Goal: Task Accomplishment & Management: Use online tool/utility

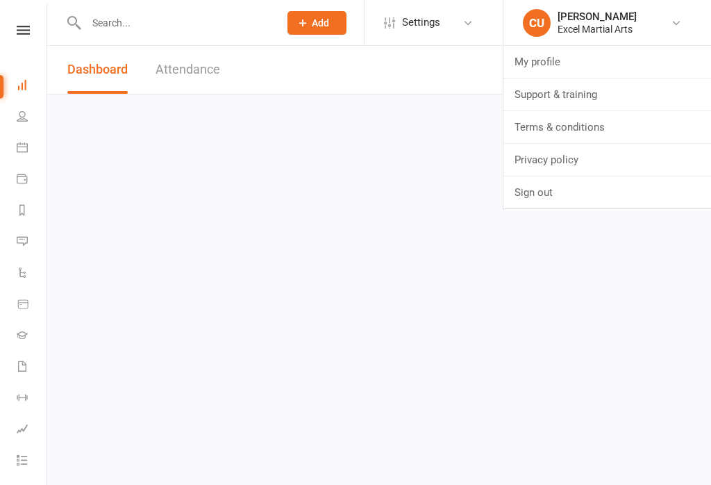
click at [18, 149] on icon at bounding box center [22, 147] width 11 height 11
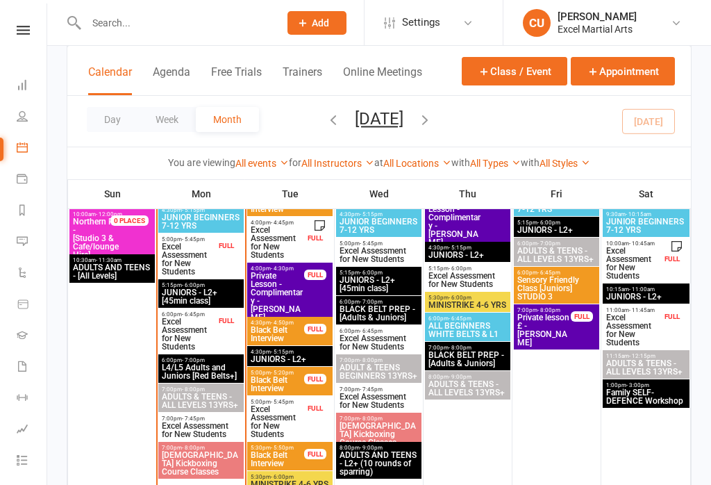
scroll to position [1228, 0]
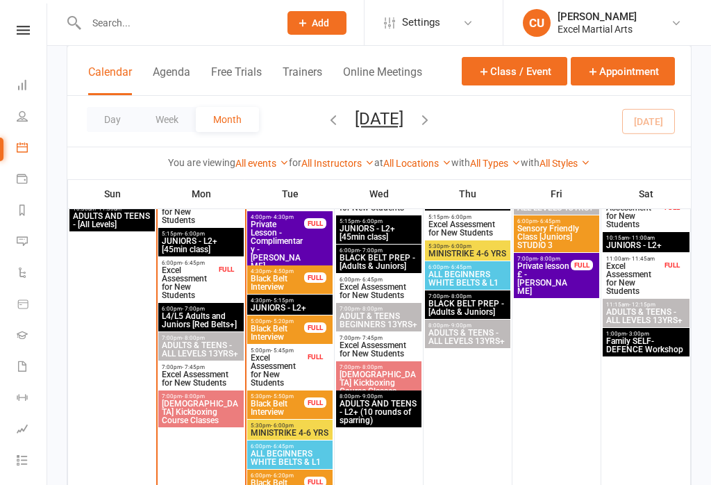
click at [185, 168] on span "JUNIOR BEGINNERS 7-12 YRS" at bounding box center [201, 170] width 80 height 17
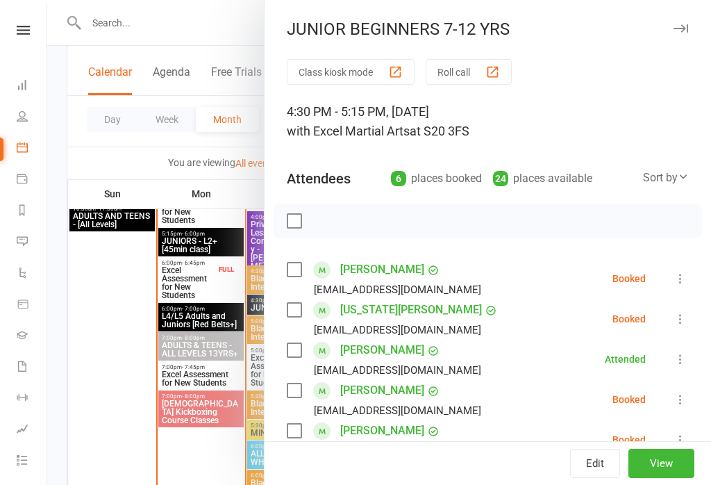
click at [327, 77] on button "Class kiosk mode" at bounding box center [351, 72] width 128 height 26
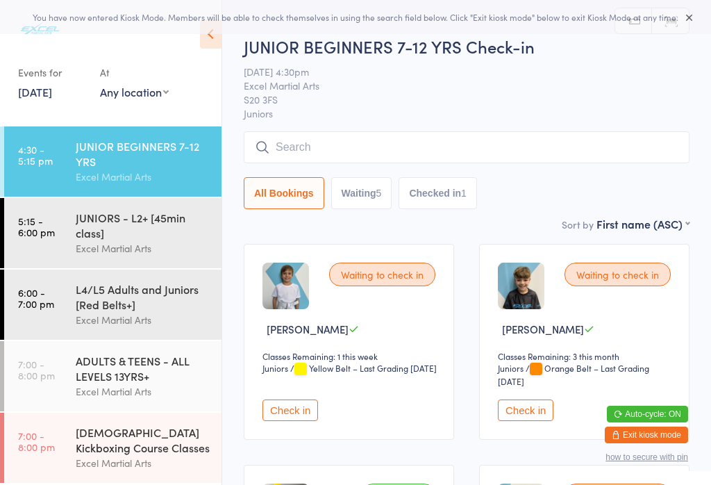
click at [202, 35] on icon at bounding box center [211, 33] width 22 height 29
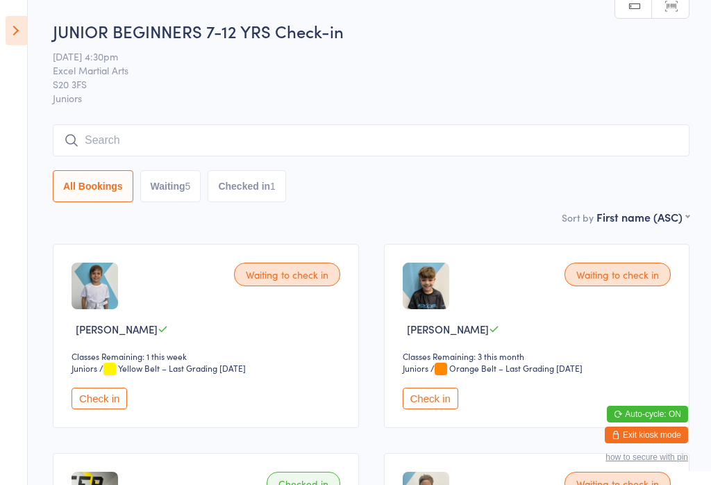
click at [173, 197] on button "Waiting 5" at bounding box center [170, 186] width 61 height 32
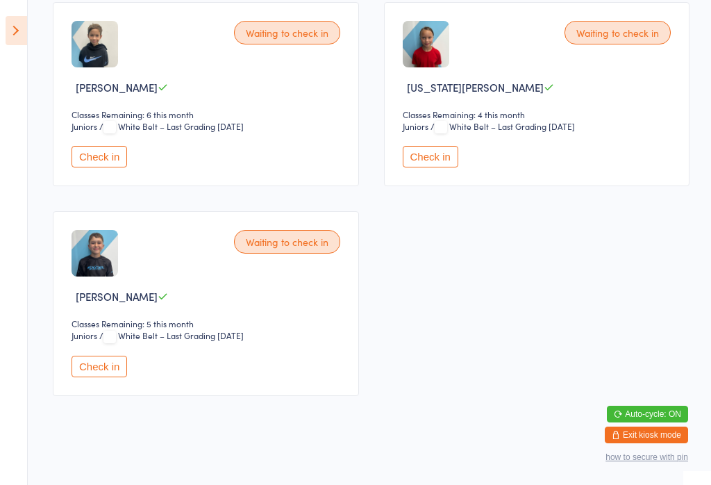
scroll to position [455, 0]
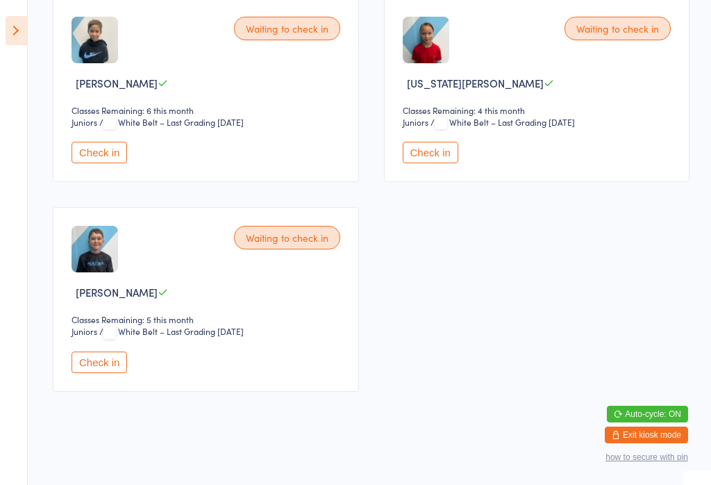
click at [114, 373] on button "Check in" at bounding box center [100, 363] width 56 height 22
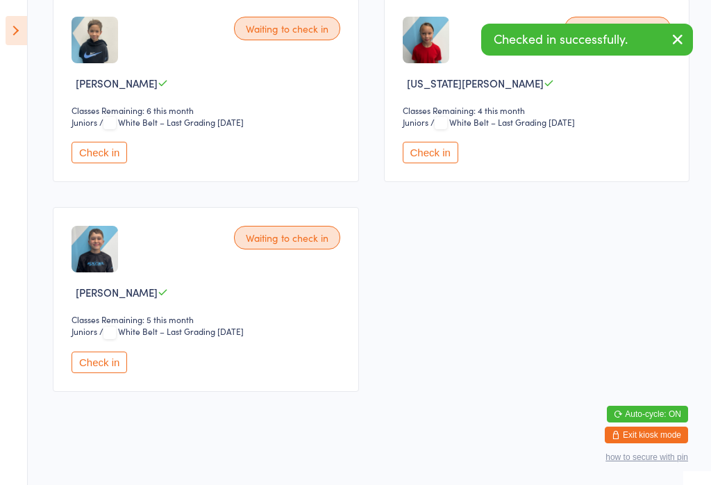
scroll to position [245, 0]
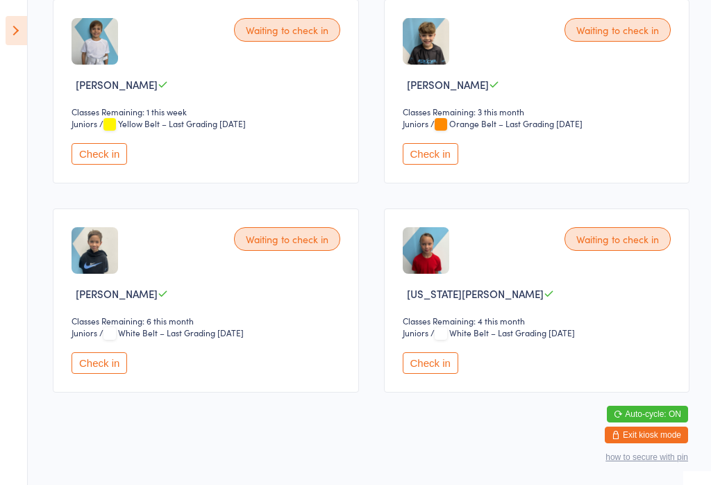
click at [432, 372] on button "Check in" at bounding box center [431, 363] width 56 height 22
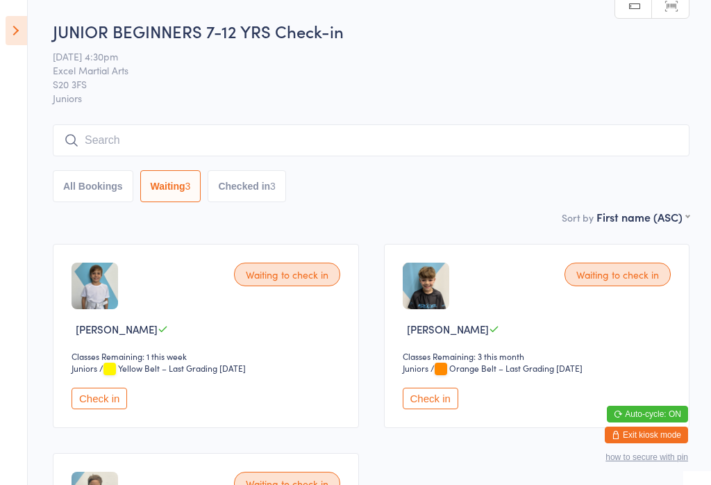
scroll to position [0, 0]
click at [410, 128] on input "search" at bounding box center [371, 140] width 637 height 32
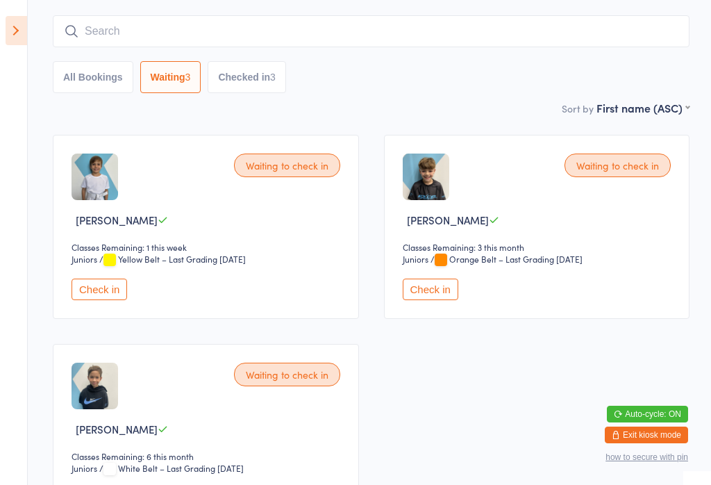
scroll to position [126, 0]
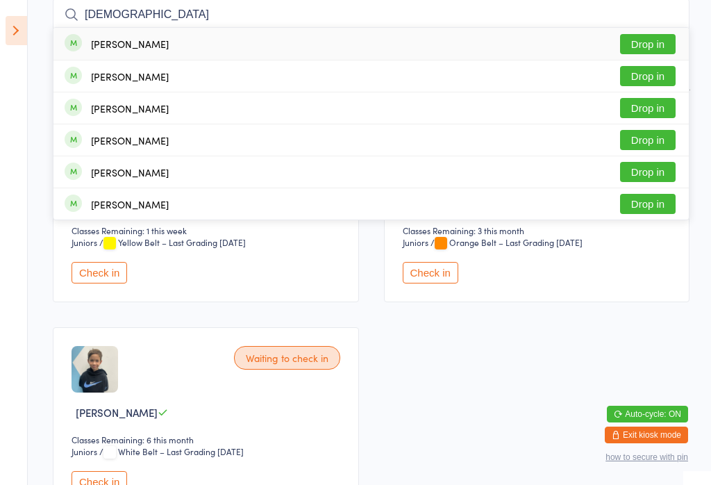
type input "[DEMOGRAPHIC_DATA]"
click at [647, 47] on button "Drop in" at bounding box center [648, 44] width 56 height 20
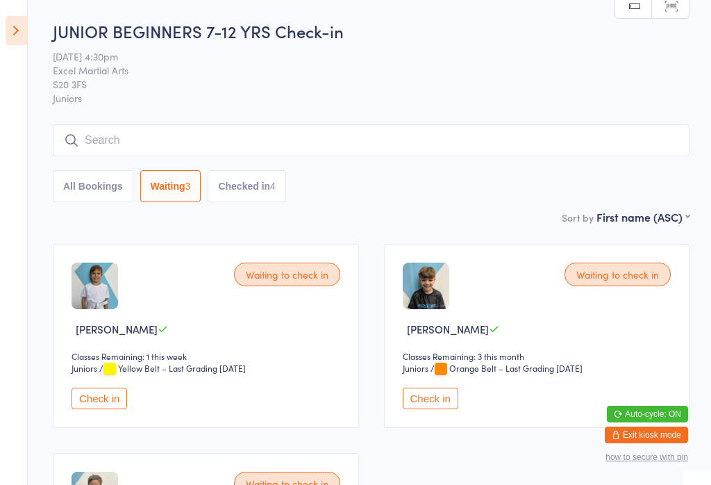
scroll to position [0, 0]
click at [552, 126] on input "search" at bounding box center [371, 140] width 637 height 32
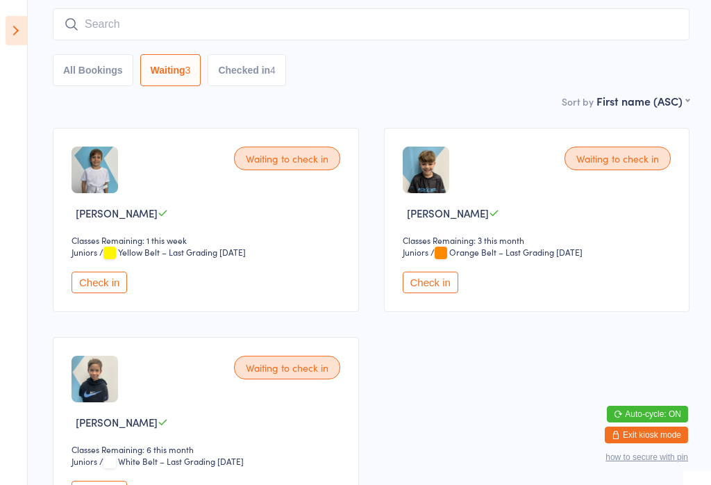
scroll to position [126, 0]
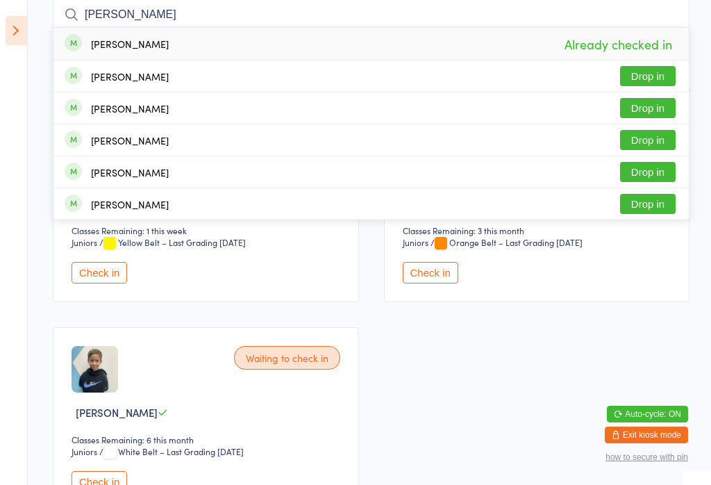
type input "[PERSON_NAME]"
click at [6, 26] on icon at bounding box center [17, 30] width 22 height 29
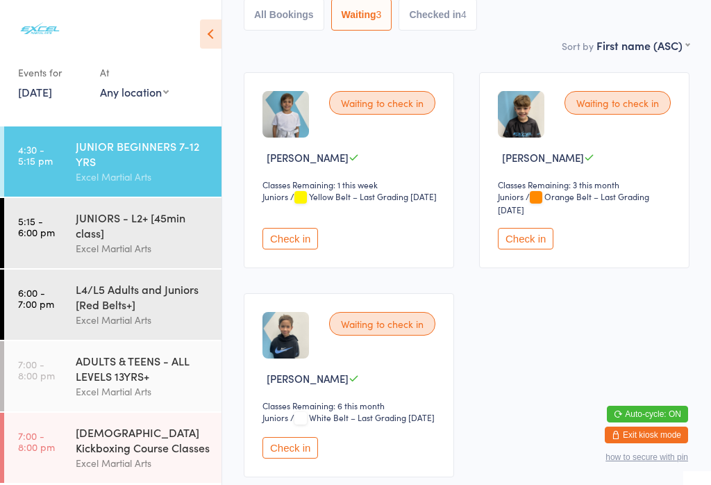
scroll to position [206, 0]
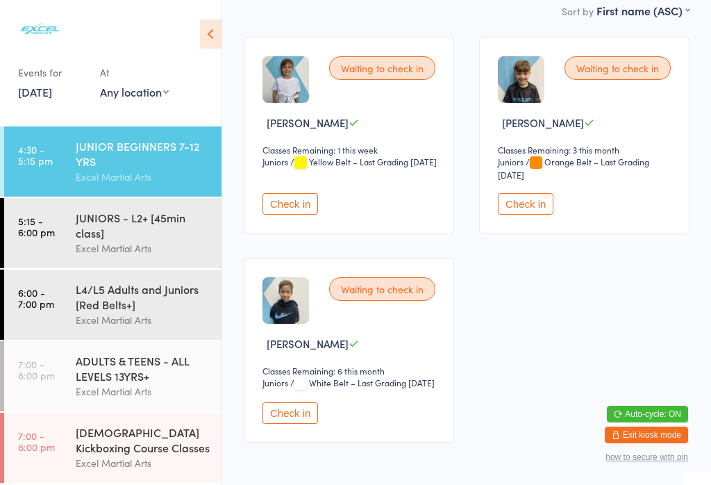
click at [300, 424] on button "Check in" at bounding box center [291, 413] width 56 height 22
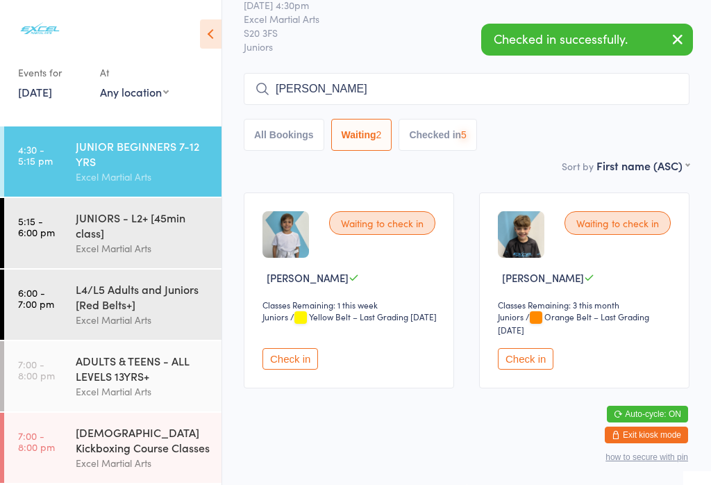
scroll to position [42, 0]
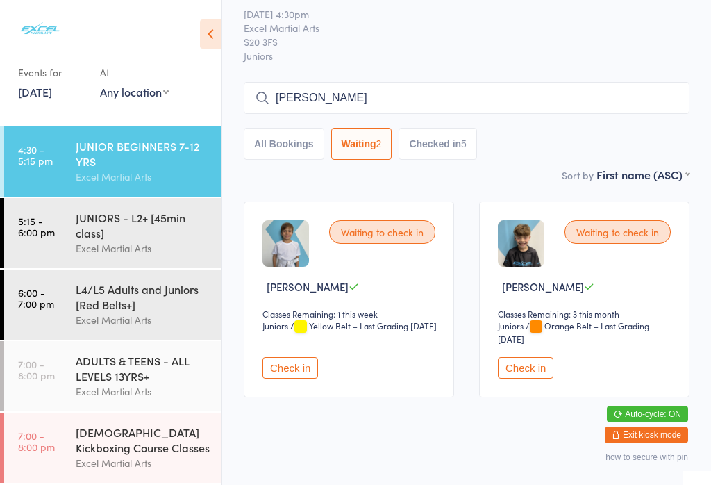
click at [532, 379] on button "Check in" at bounding box center [526, 368] width 56 height 22
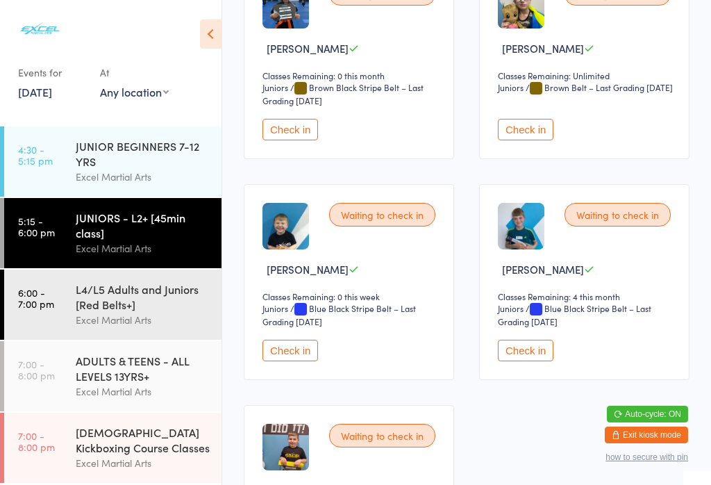
scroll to position [1124, 0]
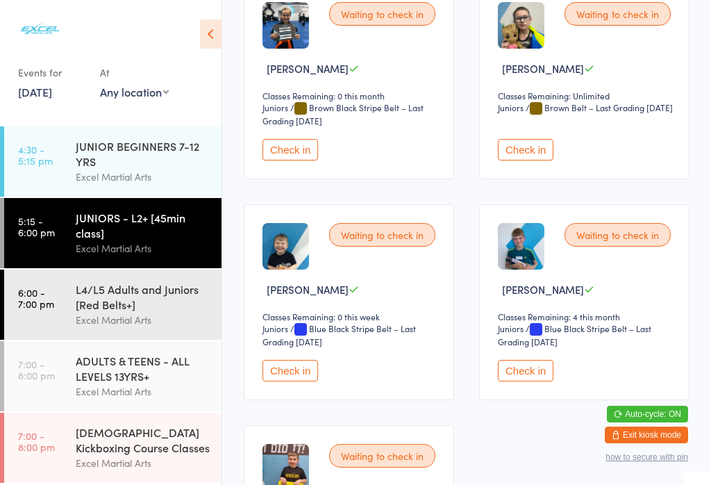
click at [528, 160] on button "Check in" at bounding box center [526, 150] width 56 height 22
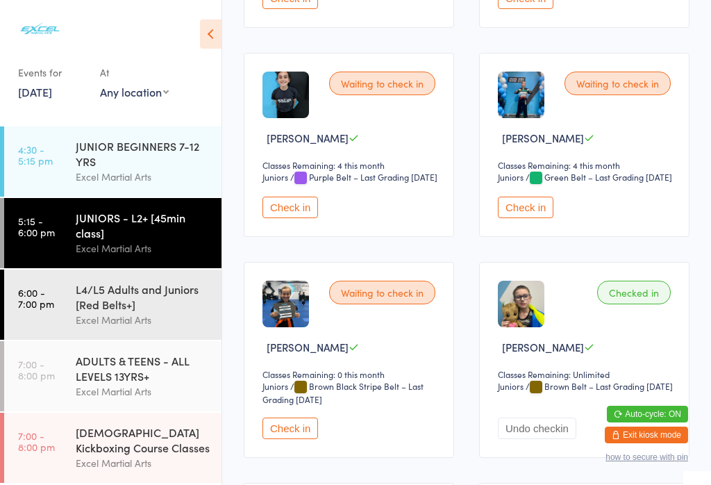
scroll to position [839, 0]
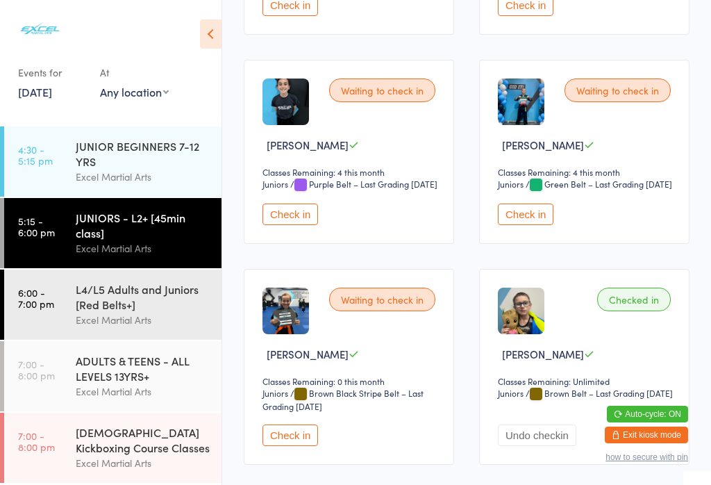
click at [299, 225] on button "Check in" at bounding box center [291, 215] width 56 height 22
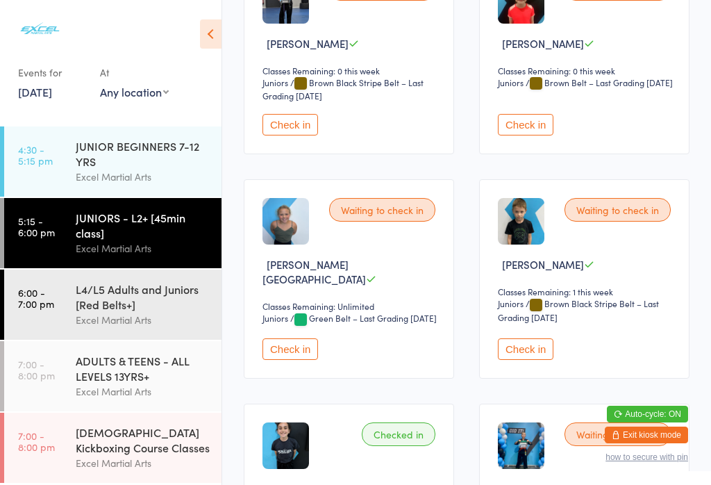
scroll to position [509, 0]
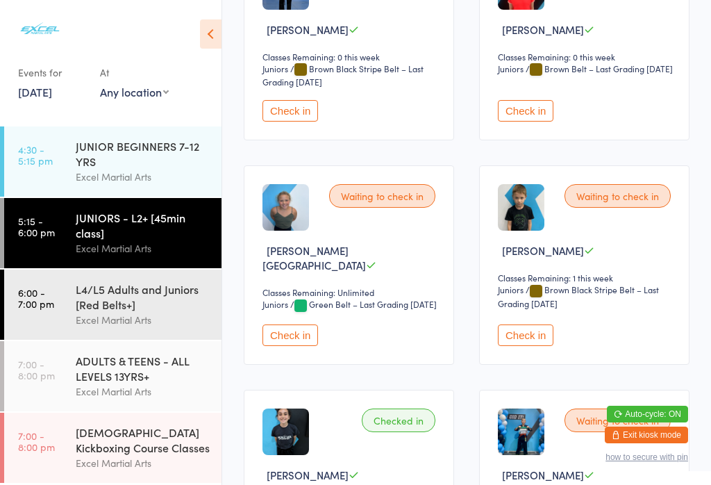
click at [308, 346] on button "Check in" at bounding box center [291, 335] width 56 height 22
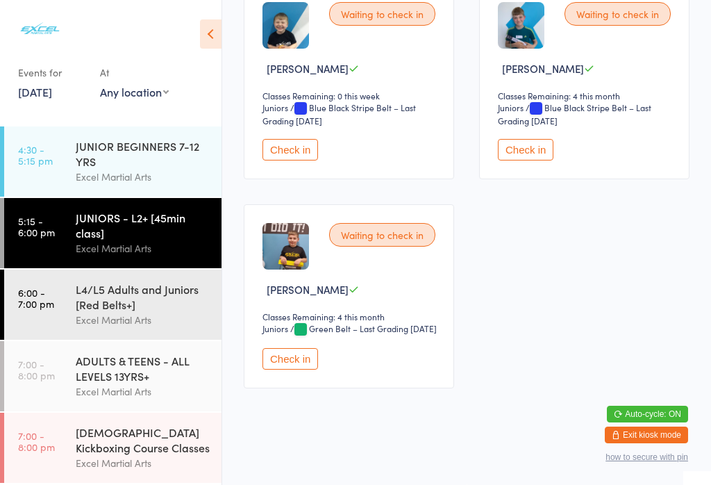
scroll to position [1397, 0]
click at [300, 370] on button "Check in" at bounding box center [291, 359] width 56 height 22
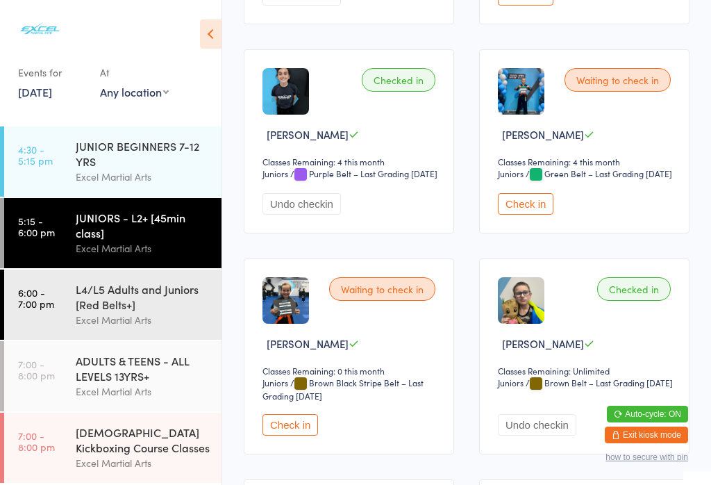
scroll to position [837, 0]
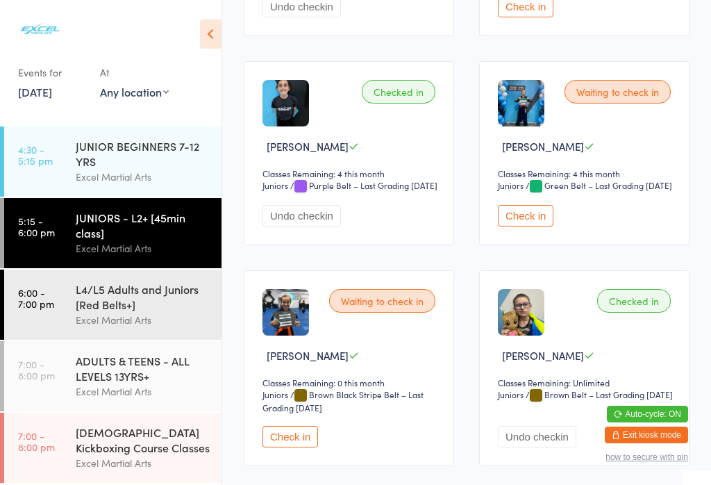
click at [536, 226] on button "Check in" at bounding box center [526, 216] width 56 height 22
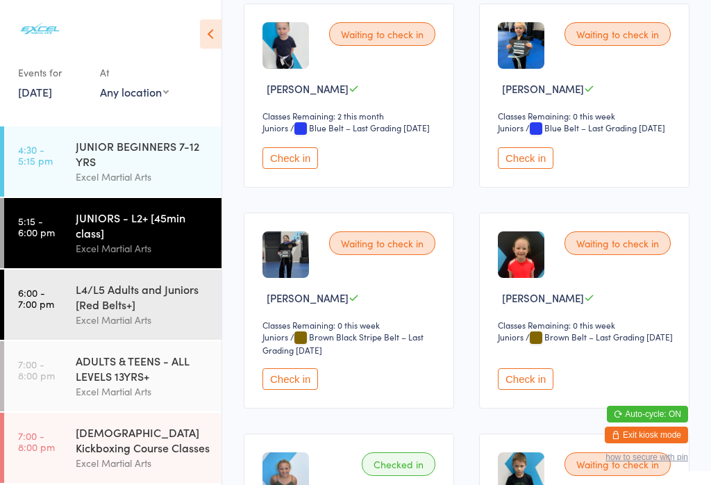
scroll to position [252, 0]
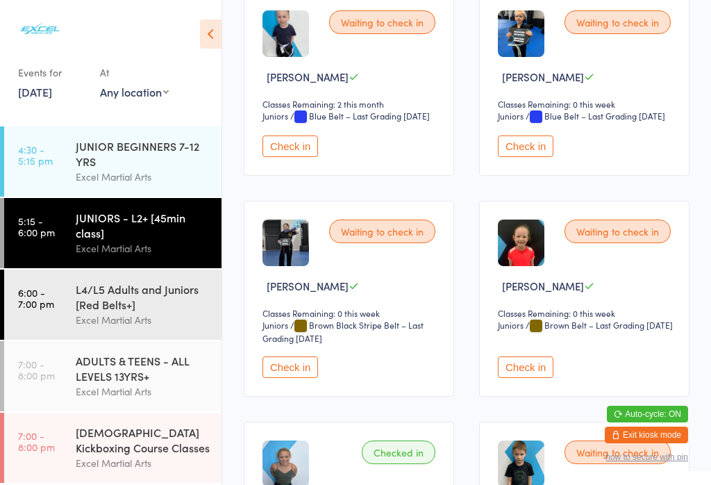
click at [529, 378] on button "Check in" at bounding box center [526, 367] width 56 height 22
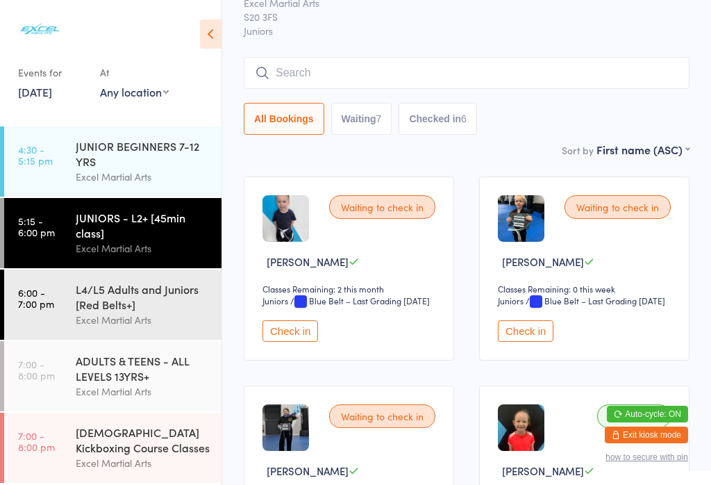
scroll to position [60, 0]
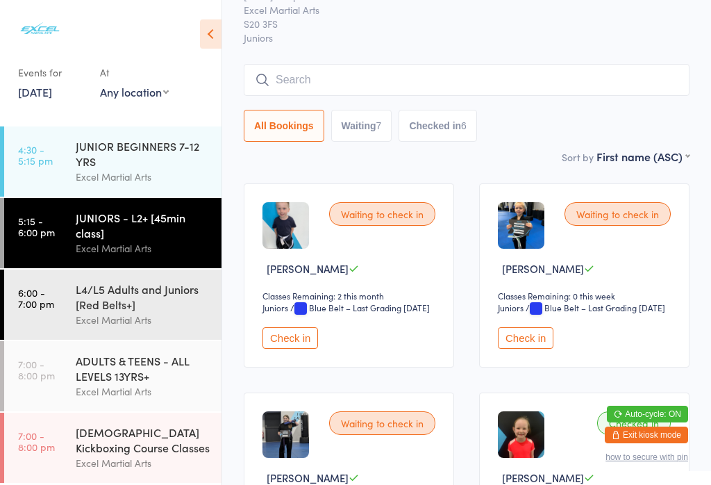
click at [295, 349] on button "Check in" at bounding box center [291, 338] width 56 height 22
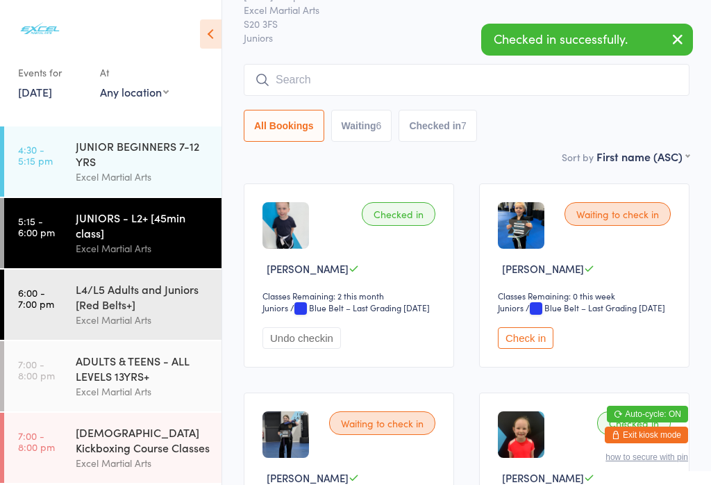
click at [110, 309] on div "L4/L5 Adults and Juniors [Red Belts+]" at bounding box center [143, 296] width 134 height 31
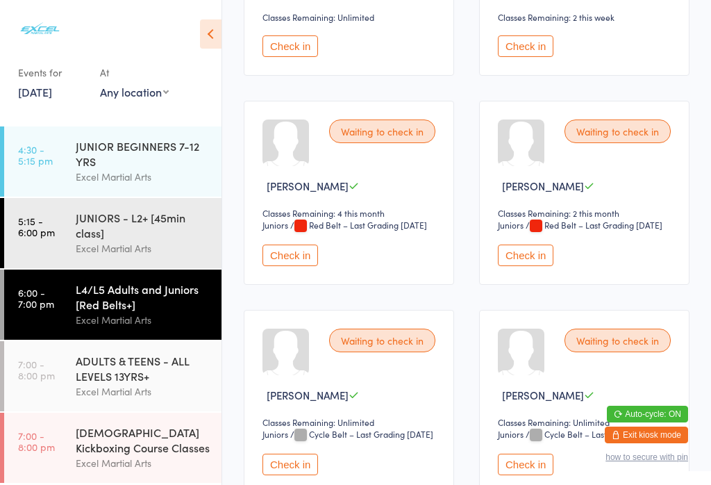
scroll to position [2460, 0]
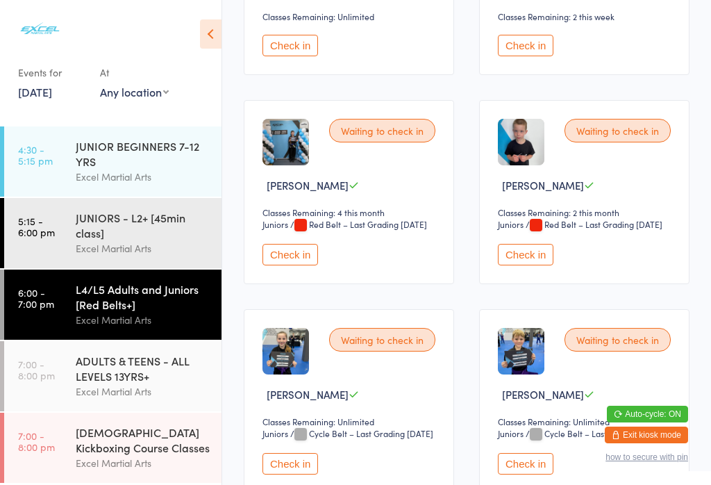
click at [529, 265] on button "Check in" at bounding box center [526, 255] width 56 height 22
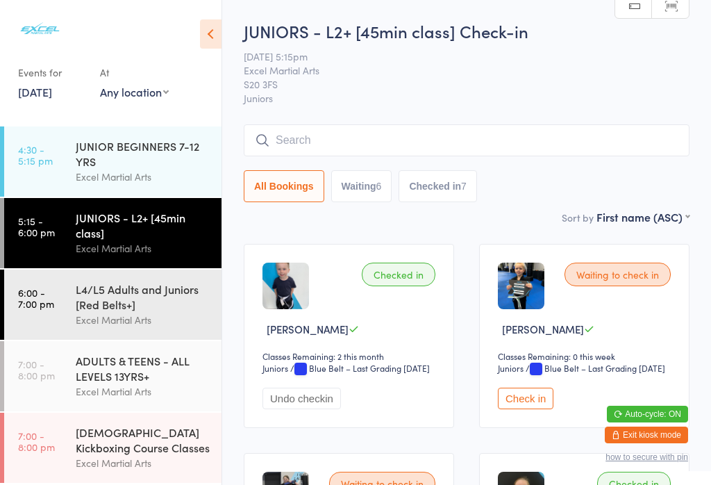
click at [445, 140] on input "search" at bounding box center [467, 140] width 446 height 32
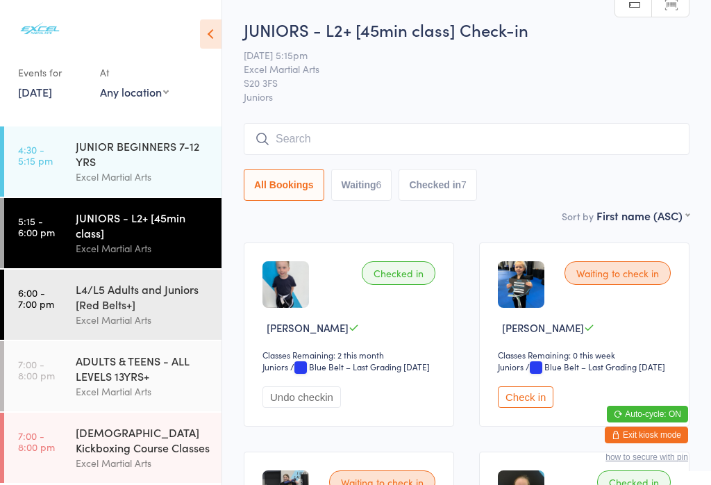
scroll to position [126, 0]
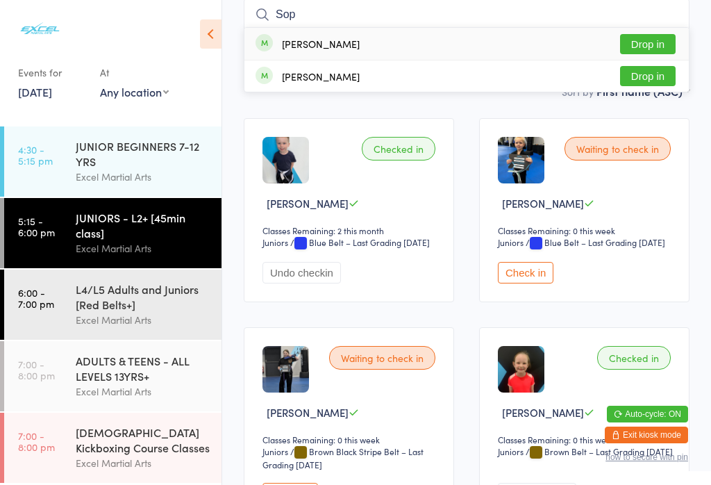
type input "Sop"
click at [663, 42] on button "Drop in" at bounding box center [648, 44] width 56 height 20
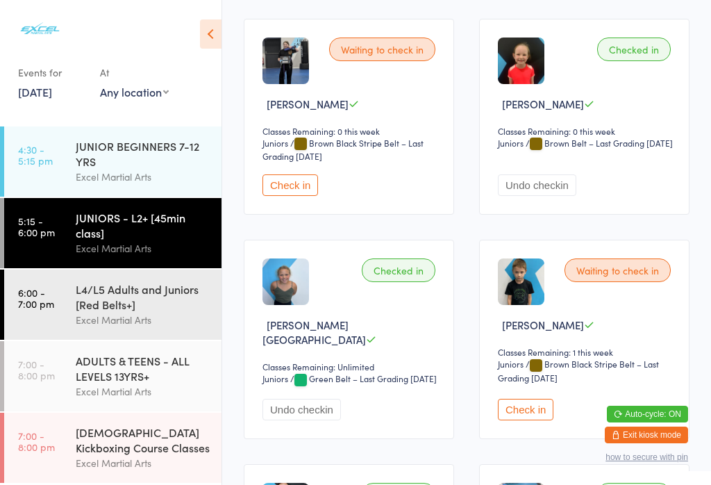
scroll to position [428, 0]
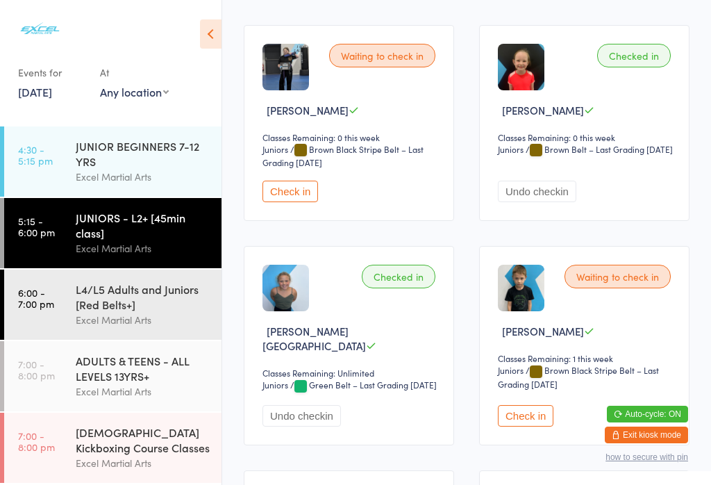
click at [304, 202] on button "Check in" at bounding box center [291, 192] width 56 height 22
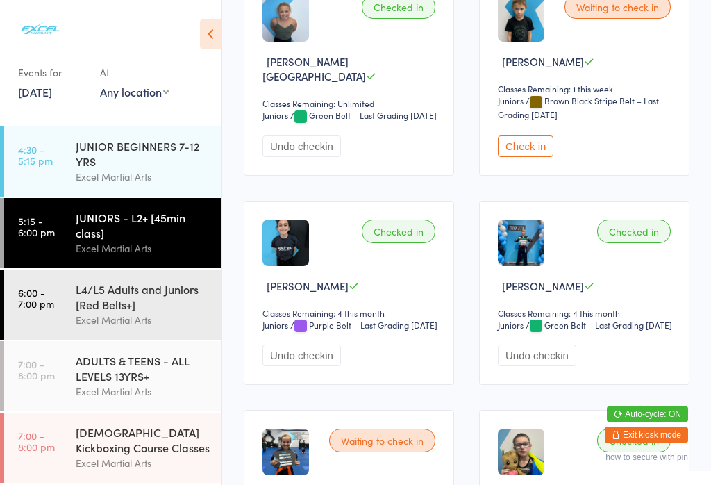
scroll to position [696, 0]
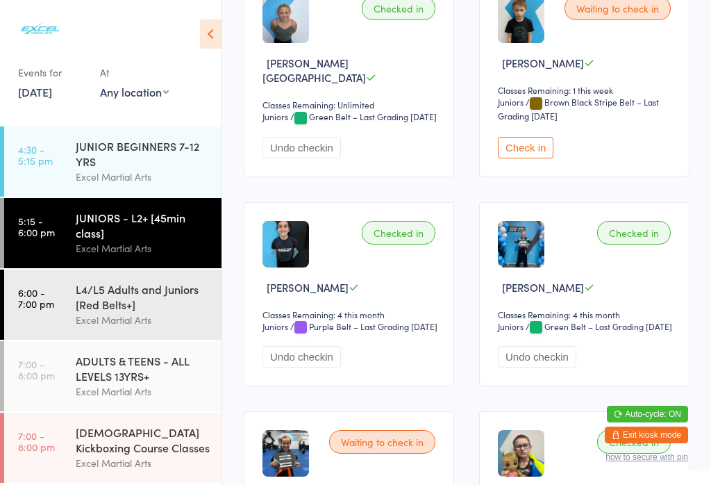
click at [79, 304] on div "L4/L5 Adults and Juniors [Red Belts+]" at bounding box center [143, 296] width 134 height 31
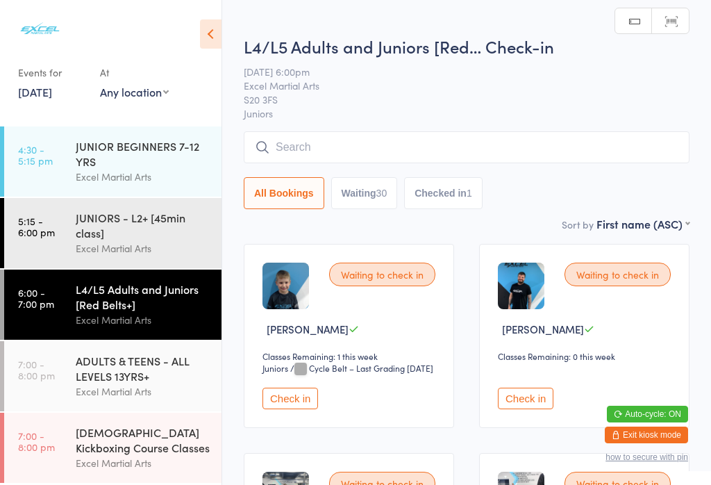
scroll to position [163, 0]
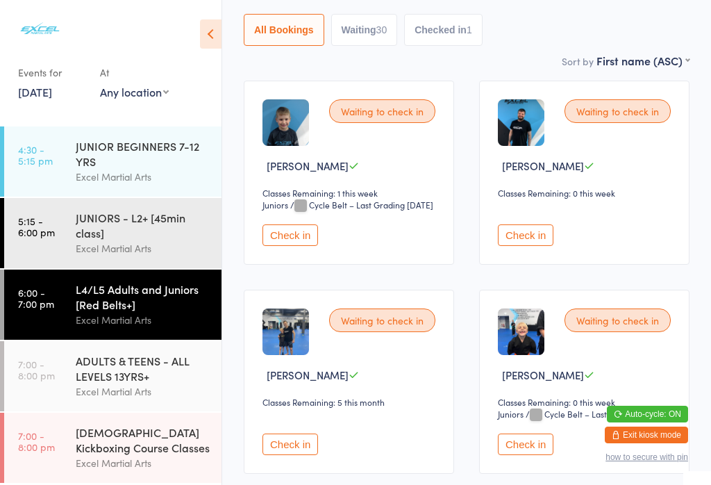
click at [533, 246] on button "Check in" at bounding box center [526, 235] width 56 height 22
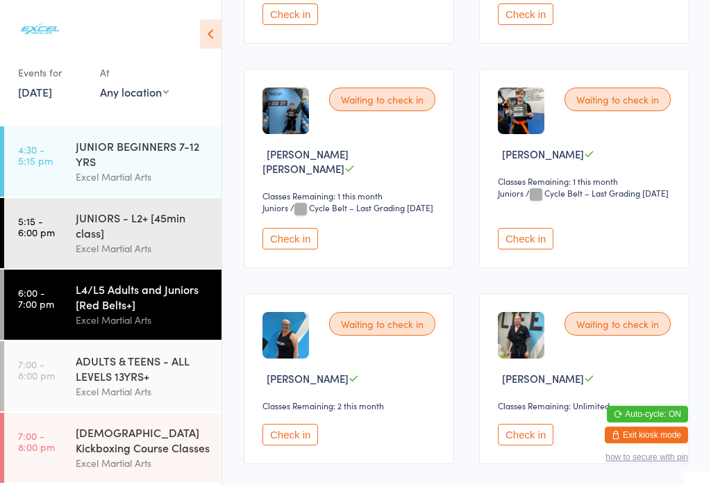
scroll to position [1652, 0]
click at [106, 225] on div "JUNIORS - L2+ [45min class]" at bounding box center [143, 225] width 134 height 31
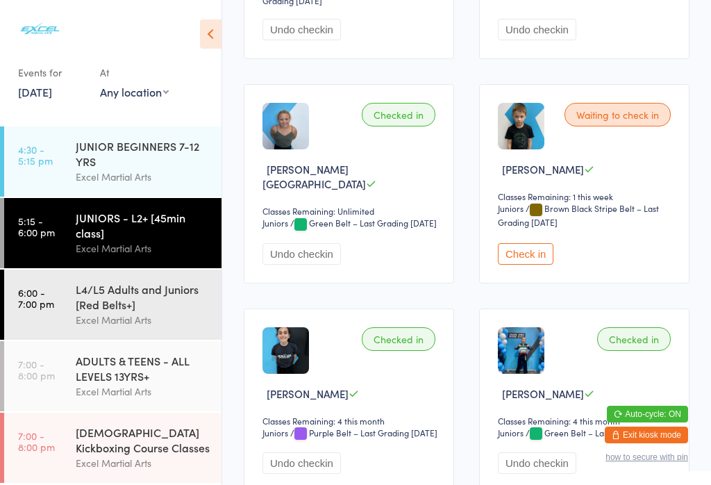
scroll to position [593, 0]
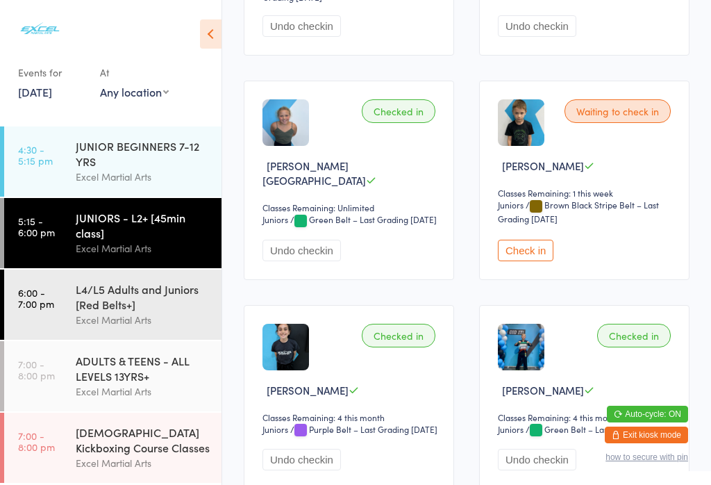
click at [533, 261] on button "Check in" at bounding box center [526, 251] width 56 height 22
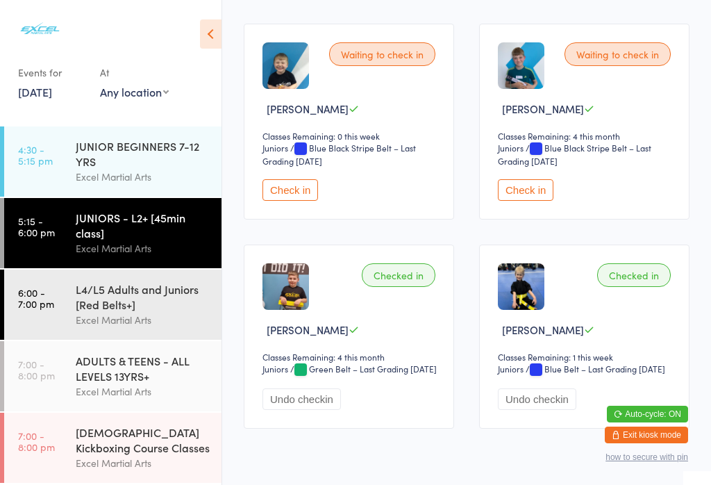
scroll to position [1307, 0]
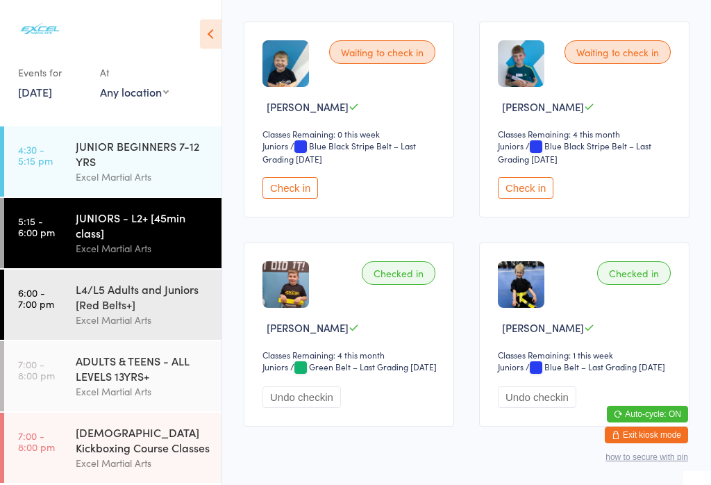
click at [288, 199] on button "Check in" at bounding box center [291, 188] width 56 height 22
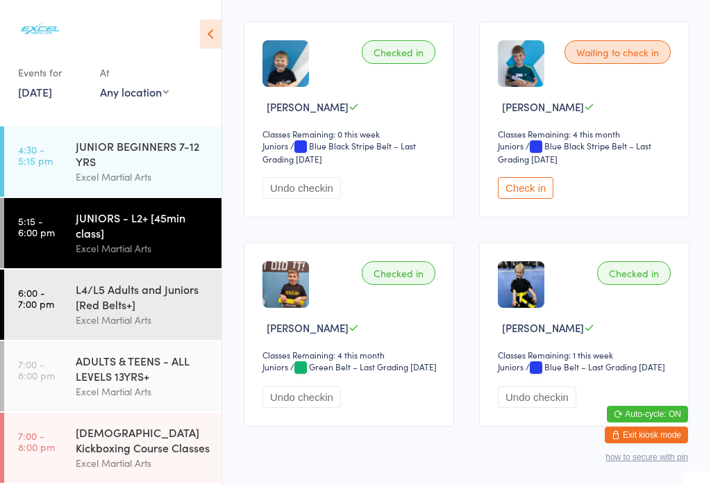
click at [106, 308] on div "L4/L5 Adults and Juniors [Red Belts+]" at bounding box center [143, 296] width 134 height 31
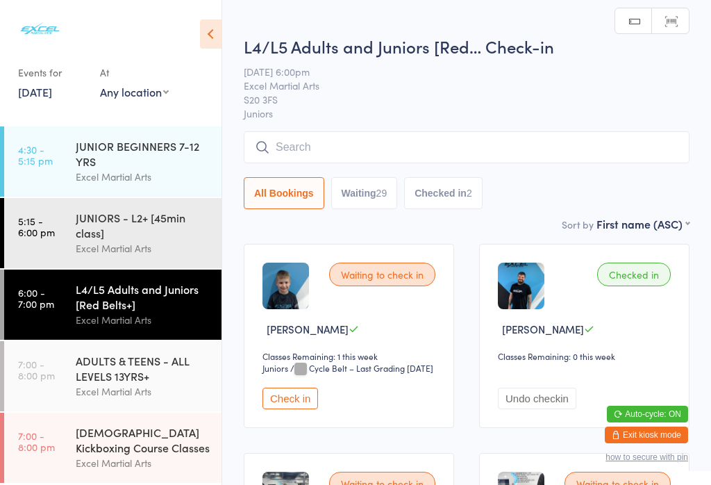
click at [281, 409] on button "Check in" at bounding box center [291, 399] width 56 height 22
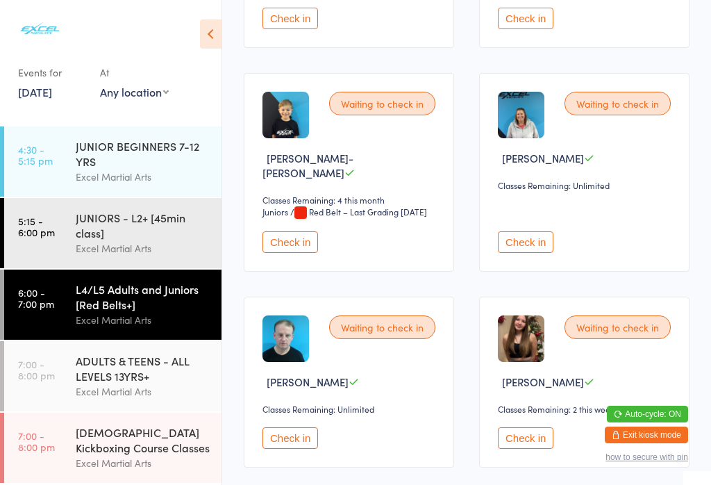
scroll to position [2083, 0]
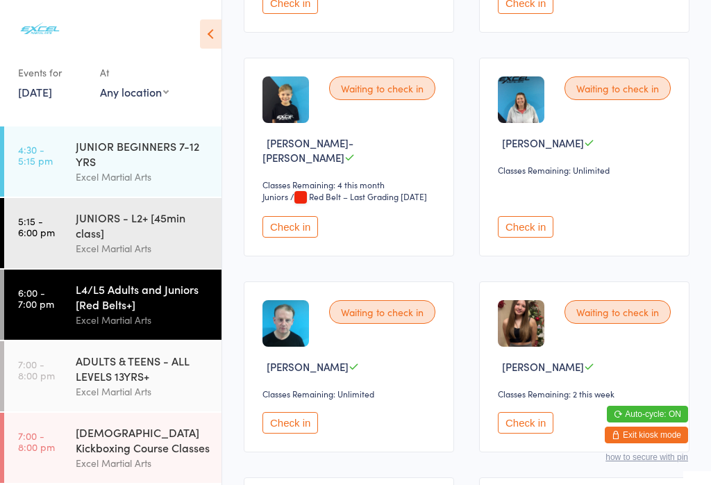
click at [520, 238] on button "Check in" at bounding box center [526, 227] width 56 height 22
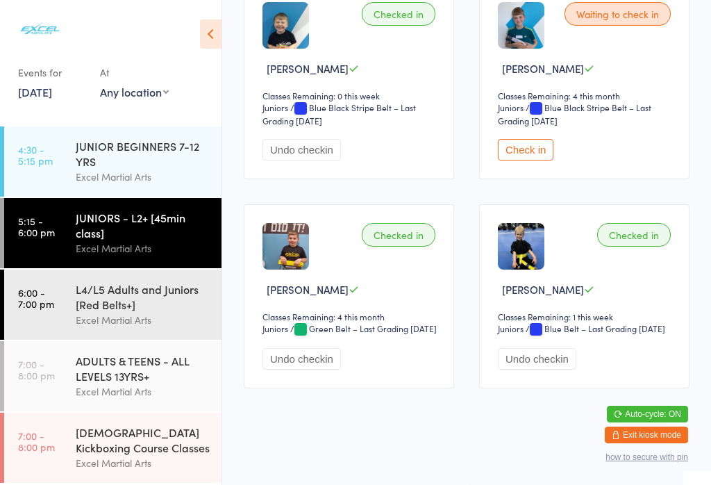
scroll to position [1397, 0]
click at [515, 140] on button "Check in" at bounding box center [526, 150] width 56 height 22
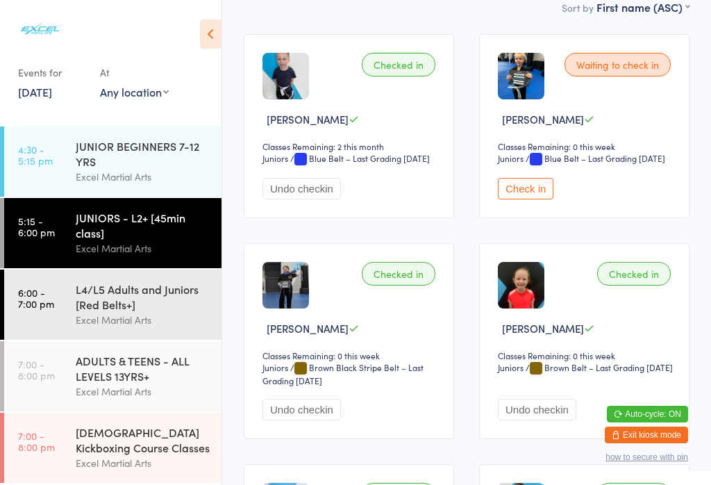
scroll to position [210, 0]
click at [538, 199] on button "Check in" at bounding box center [526, 188] width 56 height 22
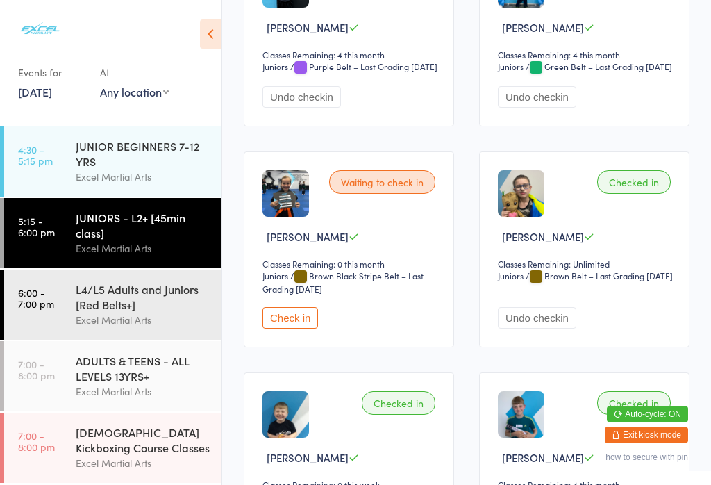
scroll to position [973, 0]
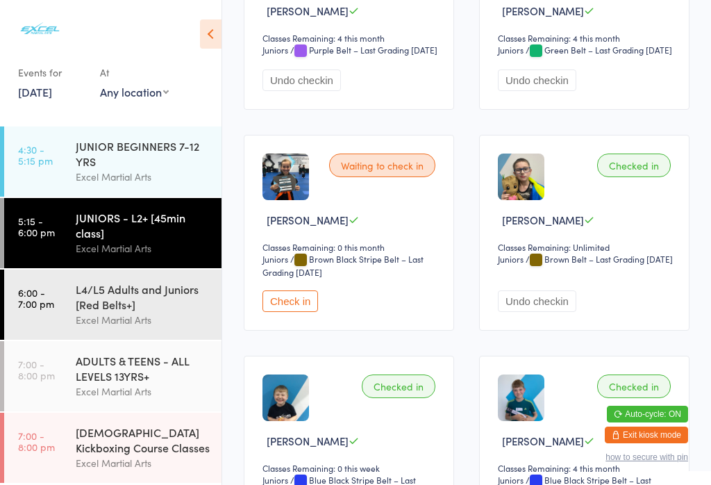
click at [290, 312] on button "Check in" at bounding box center [291, 301] width 56 height 22
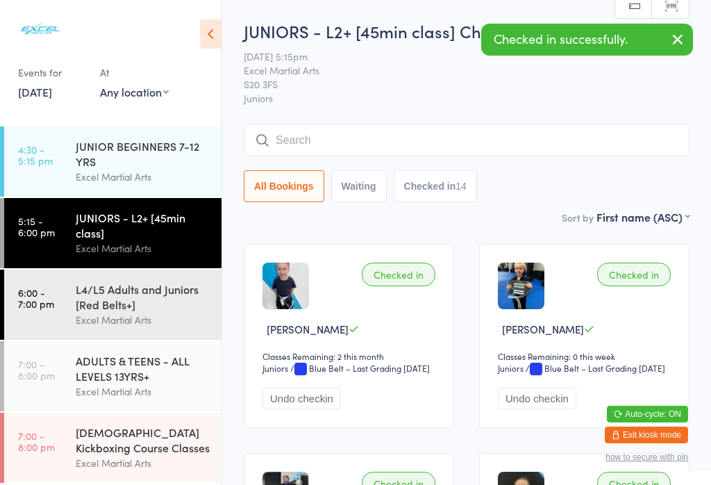
scroll to position [0, 0]
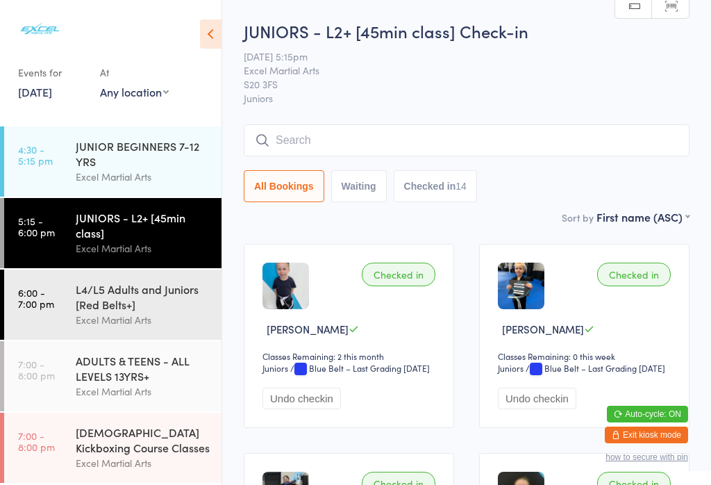
click at [175, 306] on div "L4/L5 Adults and Juniors [Red Belts+]" at bounding box center [143, 296] width 134 height 31
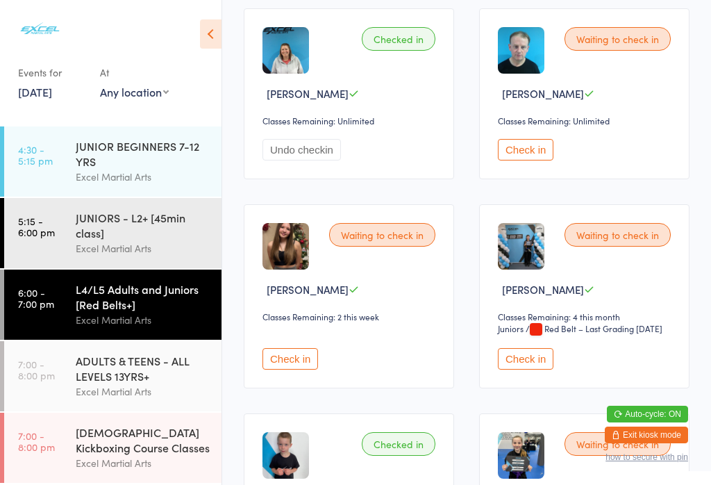
scroll to position [2370, 0]
click at [529, 160] on button "Check in" at bounding box center [526, 149] width 56 height 22
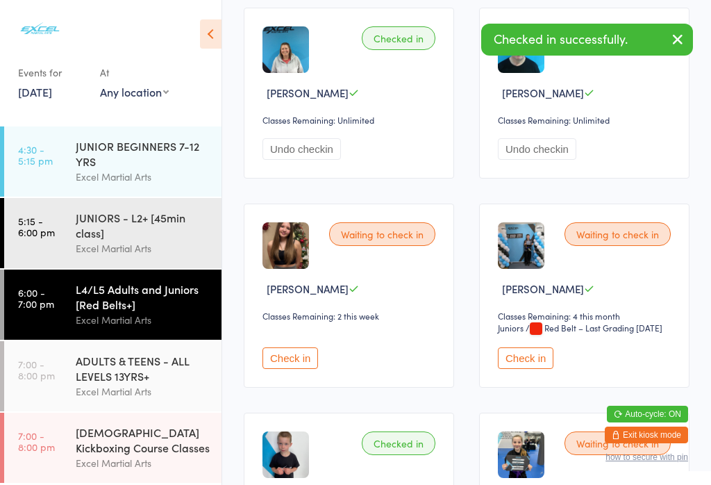
click at [149, 377] on div "ADULTS & TEENS - ALL LEVELS 13YRS+" at bounding box center [143, 368] width 134 height 31
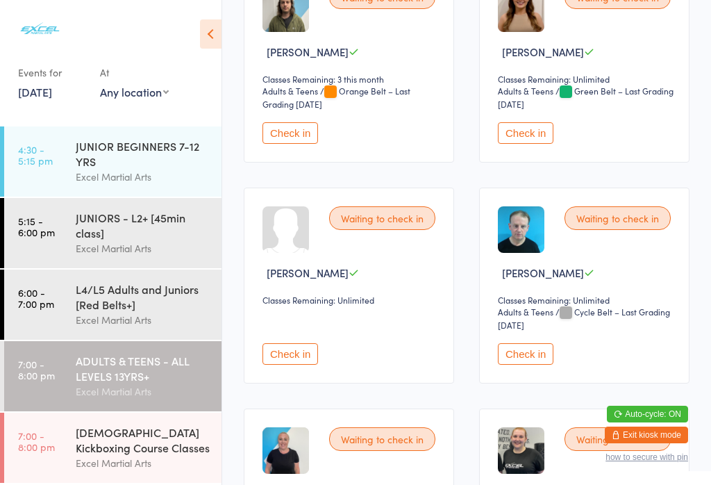
scroll to position [2037, 0]
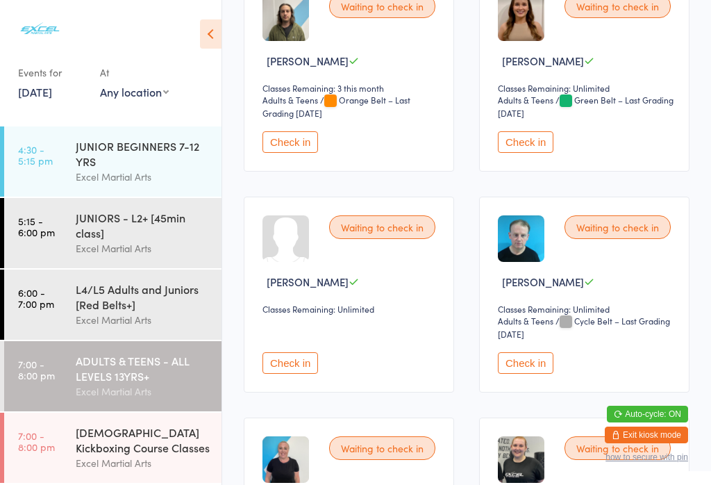
click at [528, 374] on button "Check in" at bounding box center [526, 363] width 56 height 22
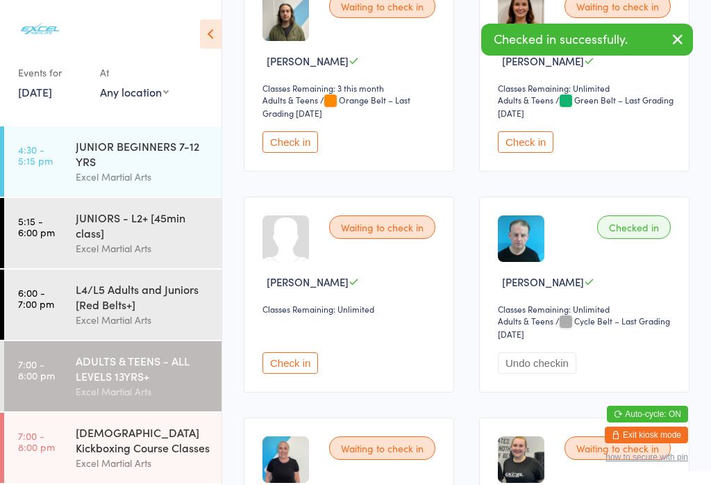
click at [124, 300] on div "L4/L5 Adults and Juniors [Red Belts+]" at bounding box center [143, 296] width 134 height 31
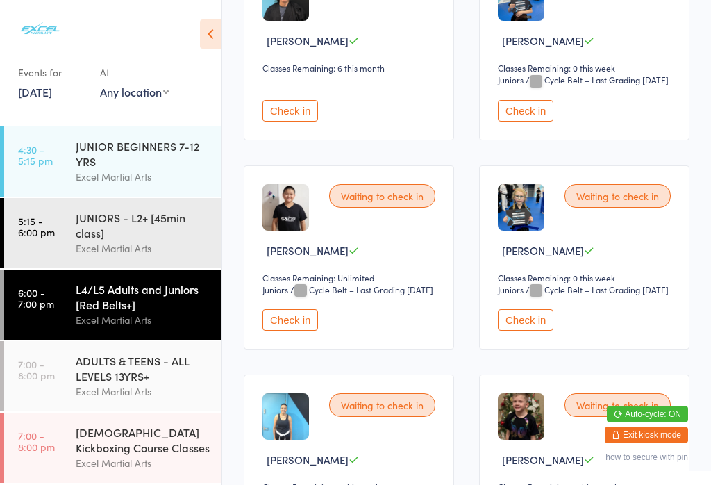
scroll to position [705, 0]
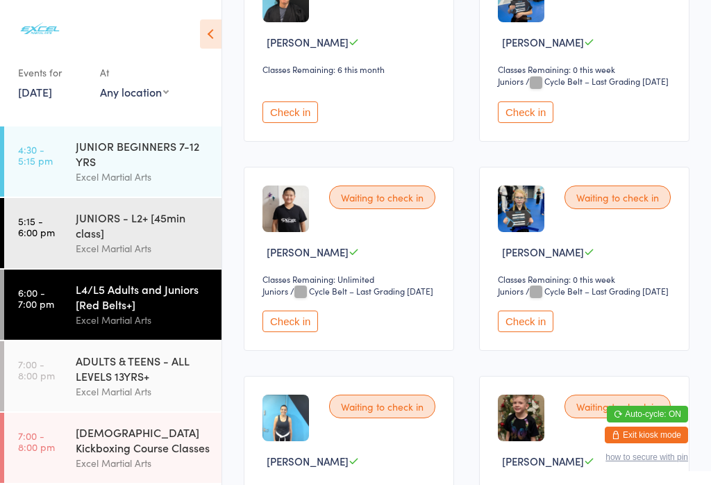
click at [518, 123] on button "Check in" at bounding box center [526, 112] width 56 height 22
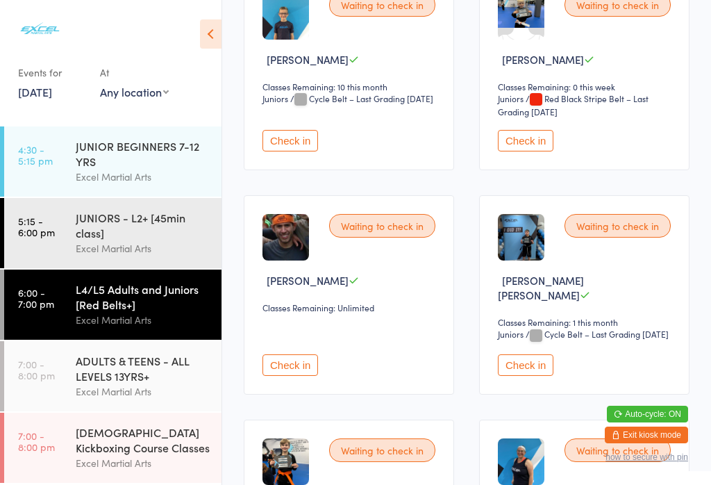
scroll to position [1524, 0]
click at [527, 152] on button "Check in" at bounding box center [526, 142] width 56 height 22
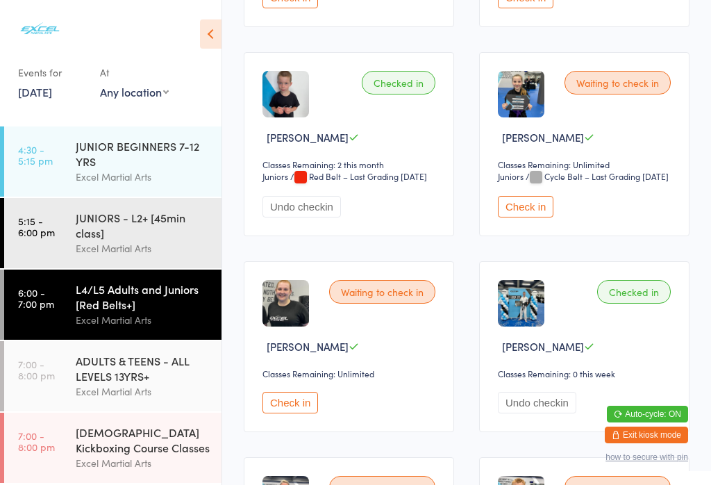
scroll to position [2927, 0]
click at [531, 217] on button "Check in" at bounding box center [526, 206] width 56 height 22
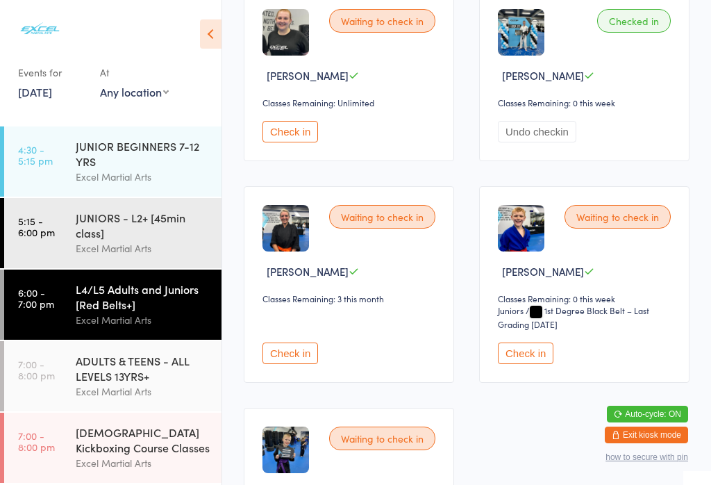
scroll to position [3210, 0]
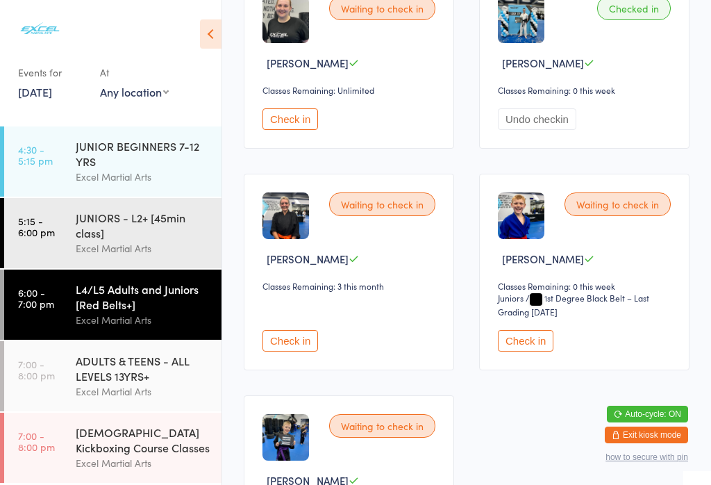
click at [292, 130] on button "Check in" at bounding box center [291, 119] width 56 height 22
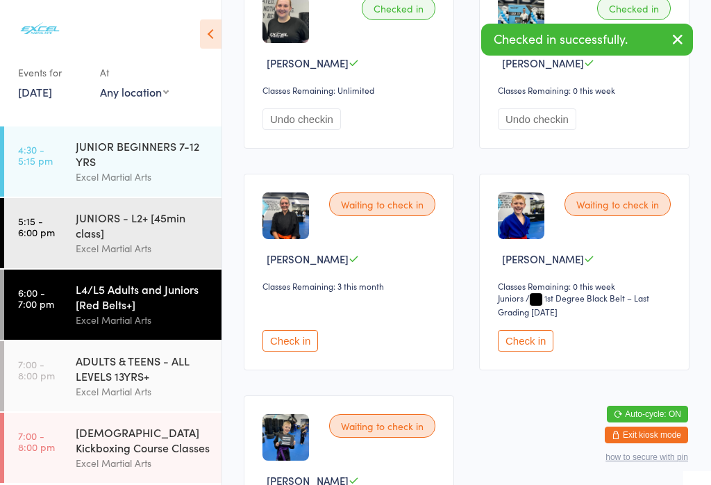
click at [125, 356] on div "ADULTS & TEENS - ALL LEVELS 13YRS+ Excel Martial Arts" at bounding box center [149, 376] width 146 height 70
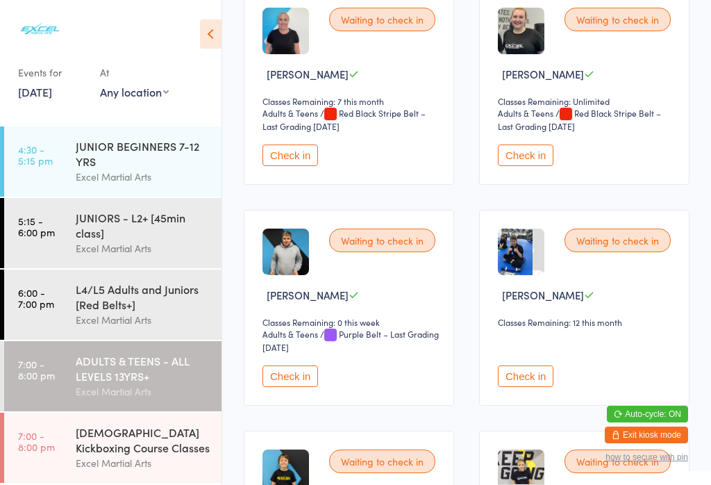
scroll to position [2511, 0]
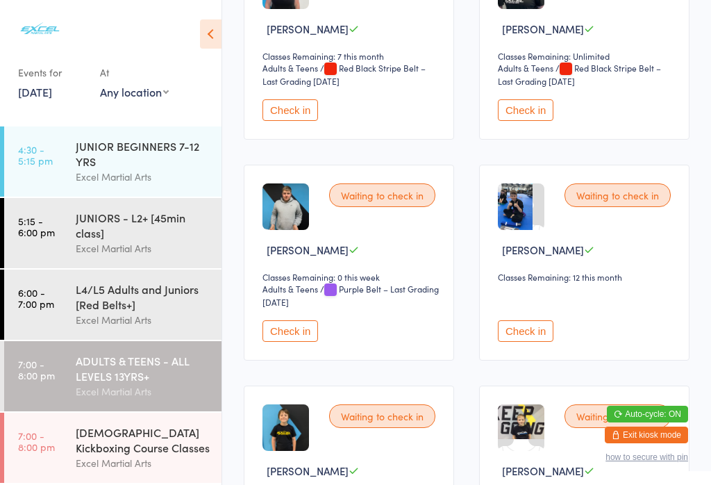
click at [536, 121] on button "Check in" at bounding box center [526, 110] width 56 height 22
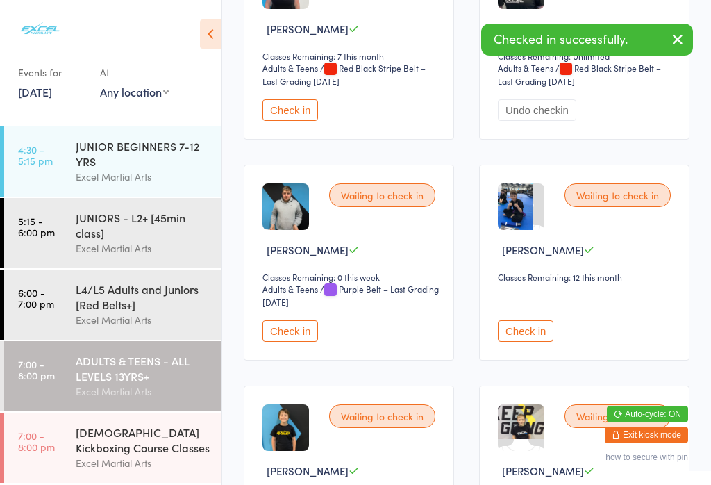
click at [155, 297] on div "L4/L5 Adults and Juniors [Red Belts+]" at bounding box center [143, 296] width 134 height 31
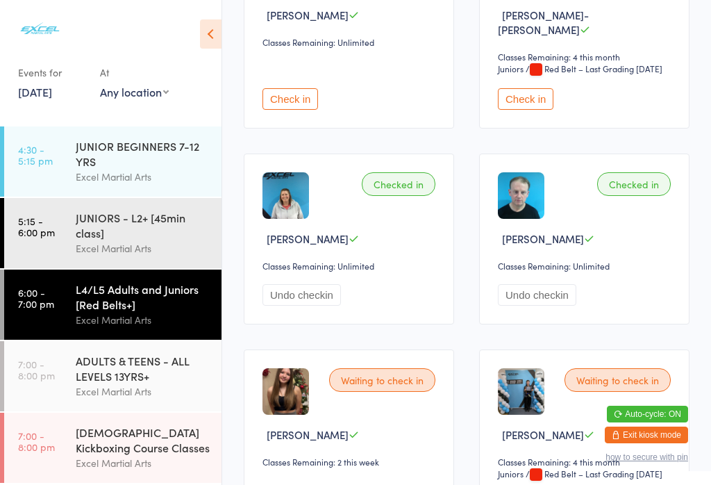
scroll to position [2421, 0]
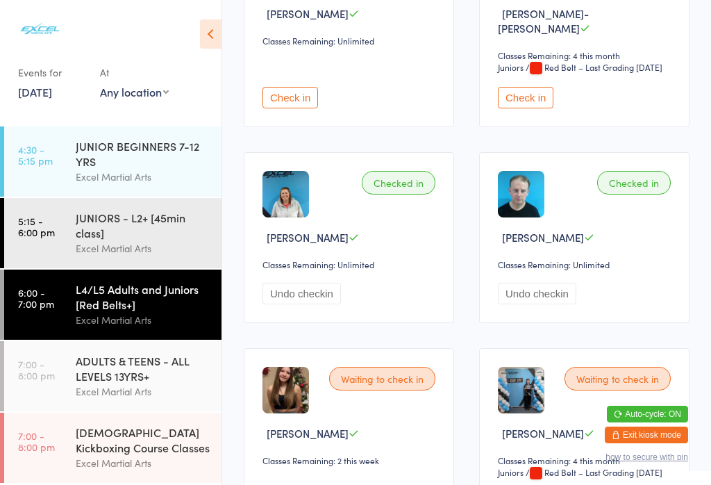
click at [537, 108] on button "Check in" at bounding box center [526, 98] width 56 height 22
click at [286, 108] on button "Check in" at bounding box center [291, 98] width 56 height 22
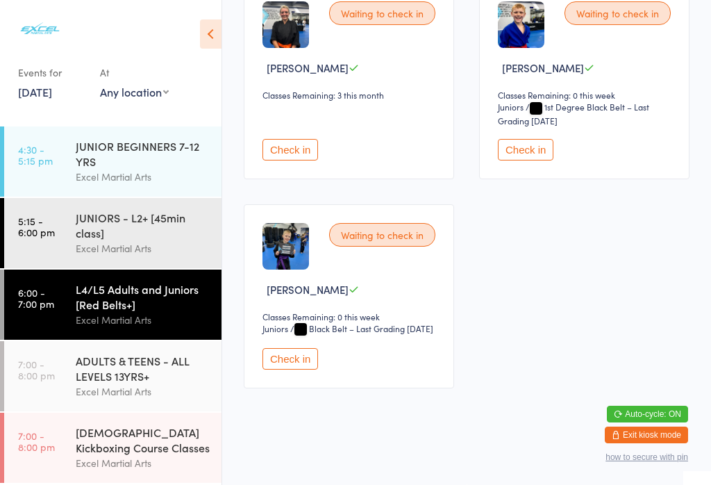
scroll to position [3517, 0]
click at [527, 160] on button "Check in" at bounding box center [526, 150] width 56 height 22
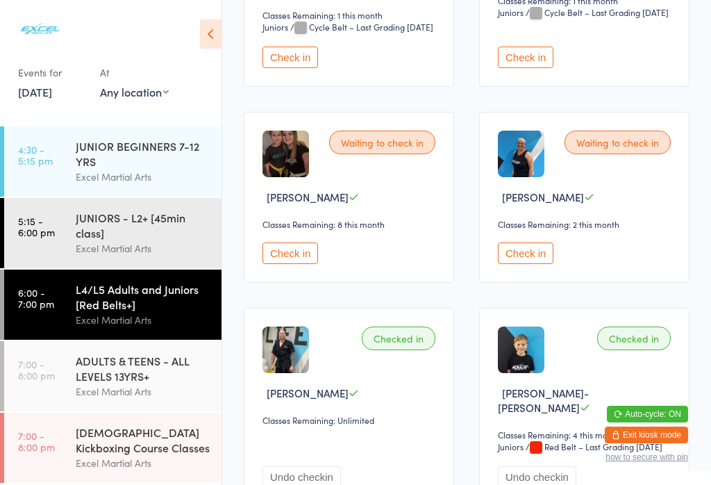
scroll to position [2041, 0]
click at [532, 265] on button "Check in" at bounding box center [526, 254] width 56 height 22
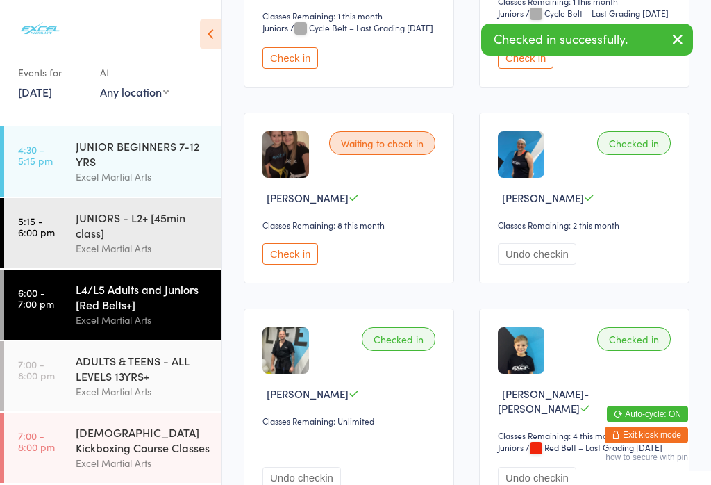
click at [106, 378] on div "ADULTS & TEENS - ALL LEVELS 13YRS+" at bounding box center [143, 368] width 134 height 31
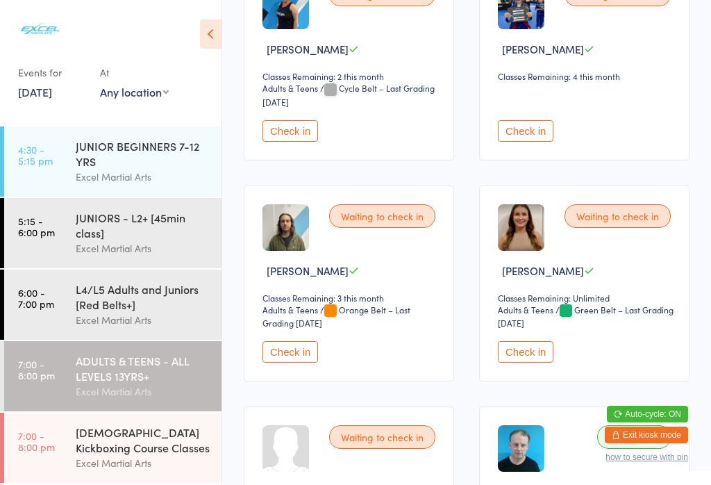
scroll to position [1829, 0]
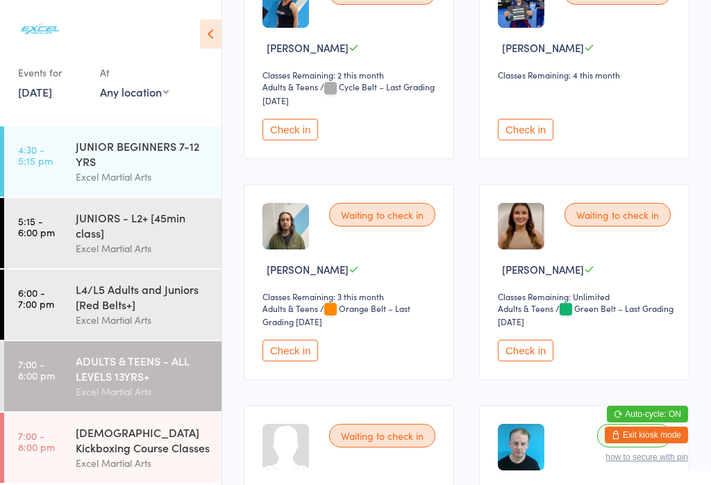
click at [282, 140] on button "Check in" at bounding box center [291, 130] width 56 height 22
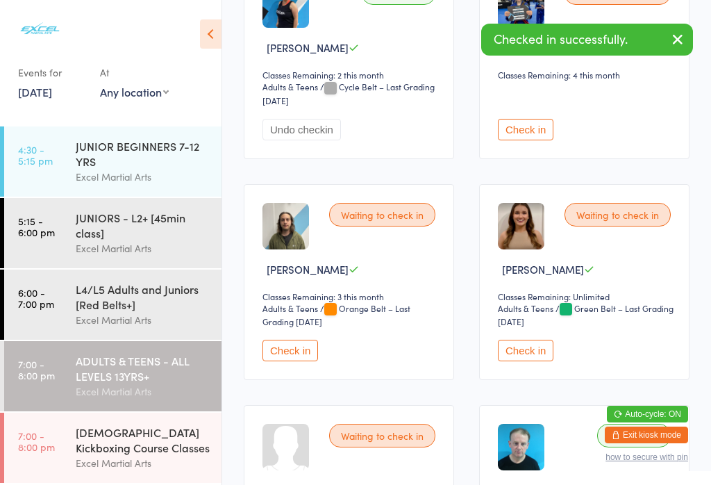
click at [43, 309] on time "6:00 - 7:00 pm" at bounding box center [36, 298] width 36 height 22
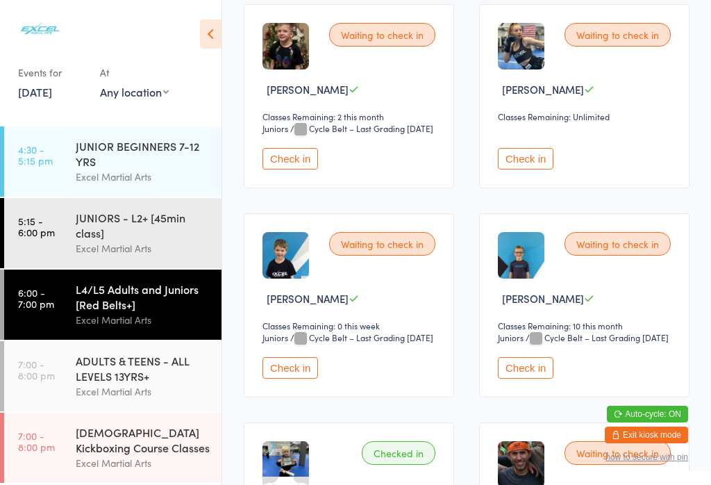
click at [289, 170] on button "Check in" at bounding box center [291, 159] width 56 height 22
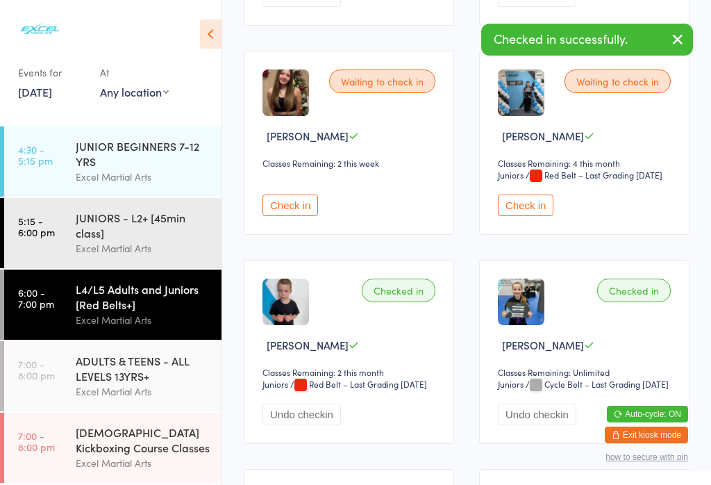
scroll to position [2720, 0]
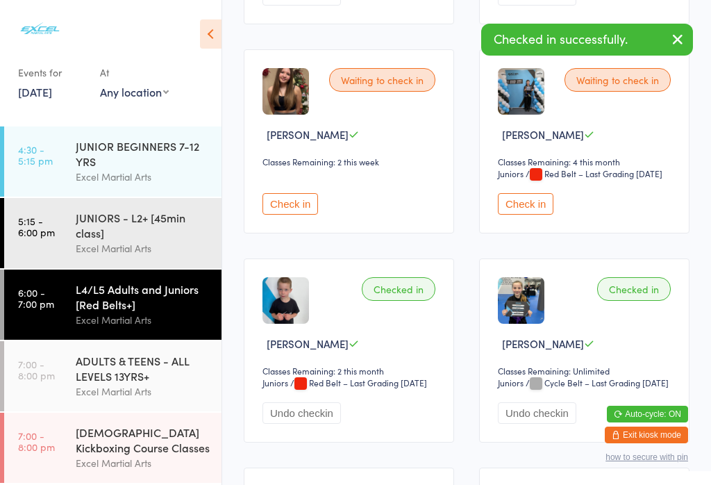
click at [277, 215] on button "Check in" at bounding box center [291, 204] width 56 height 22
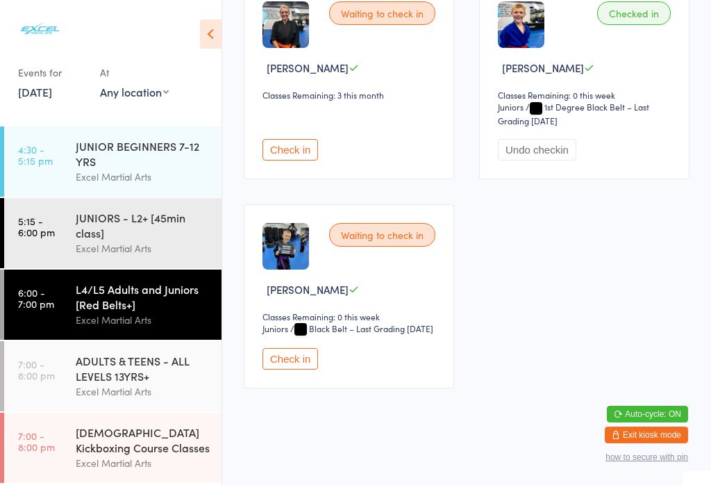
scroll to position [3582, 0]
click at [305, 370] on button "Check in" at bounding box center [291, 359] width 56 height 22
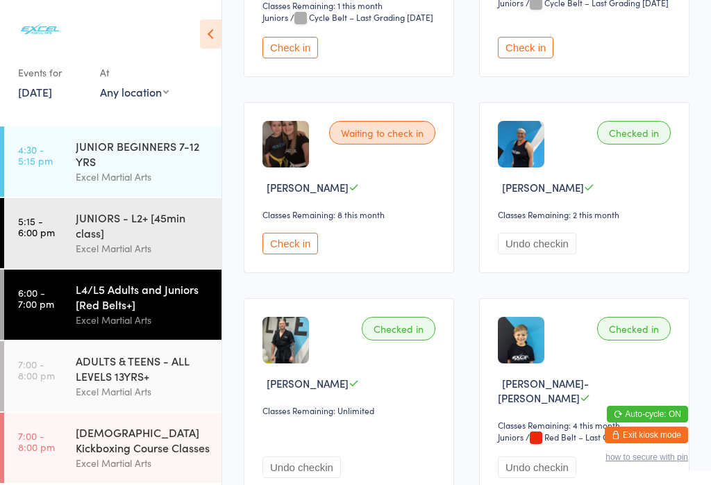
scroll to position [2054, 0]
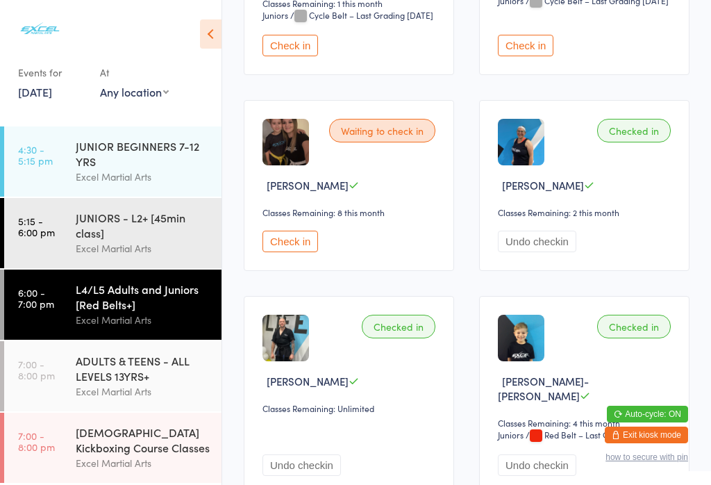
click at [293, 252] on button "Check in" at bounding box center [291, 242] width 56 height 22
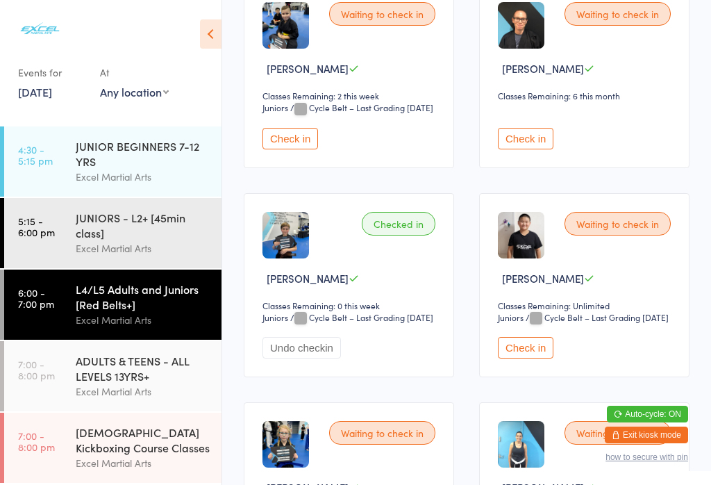
scroll to position [660, 0]
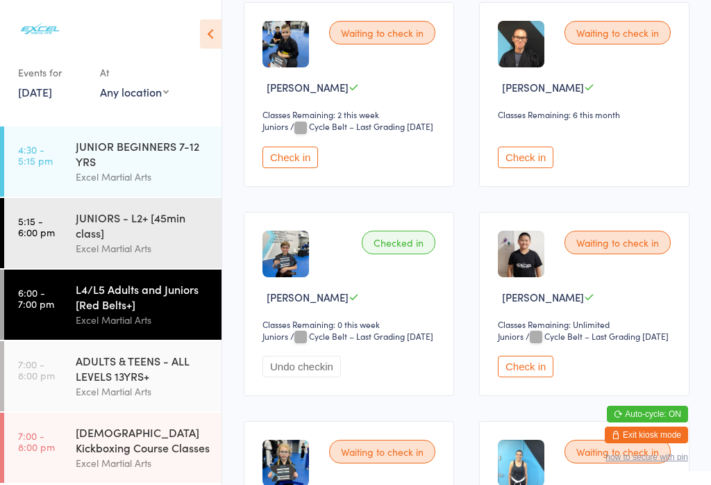
click at [299, 168] on button "Check in" at bounding box center [291, 158] width 56 height 22
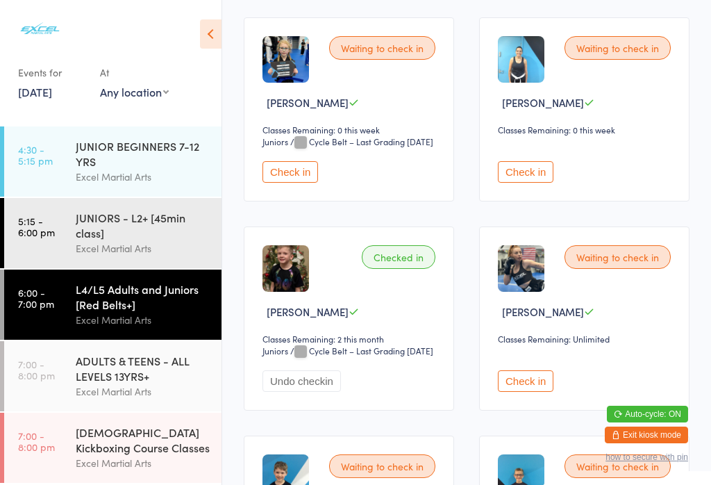
scroll to position [1063, 0]
click at [278, 183] on button "Check in" at bounding box center [291, 173] width 56 height 22
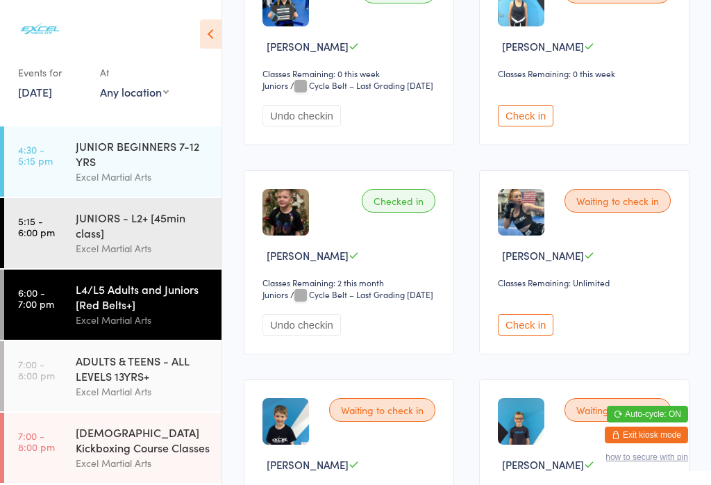
scroll to position [1124, 0]
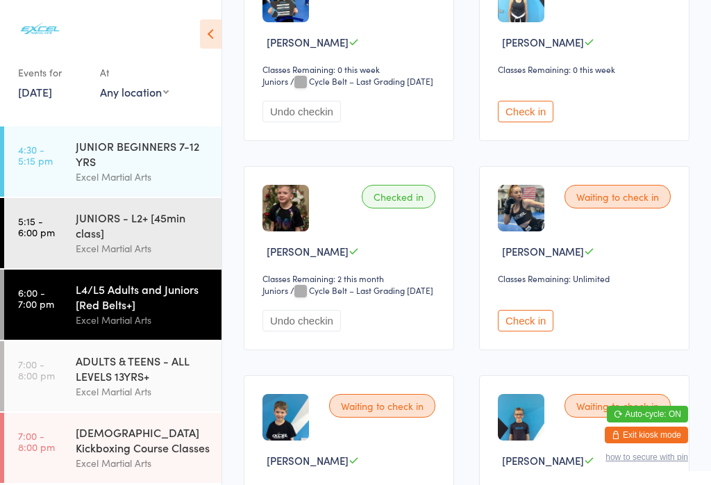
click at [540, 122] on button "Check in" at bounding box center [526, 112] width 56 height 22
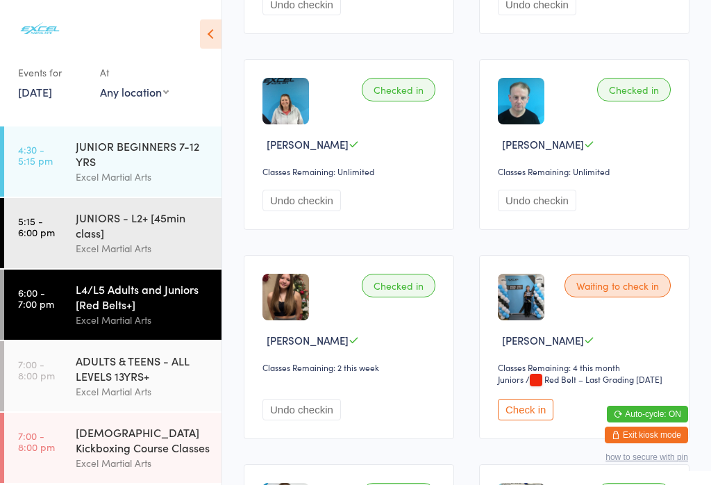
scroll to position [2123, 0]
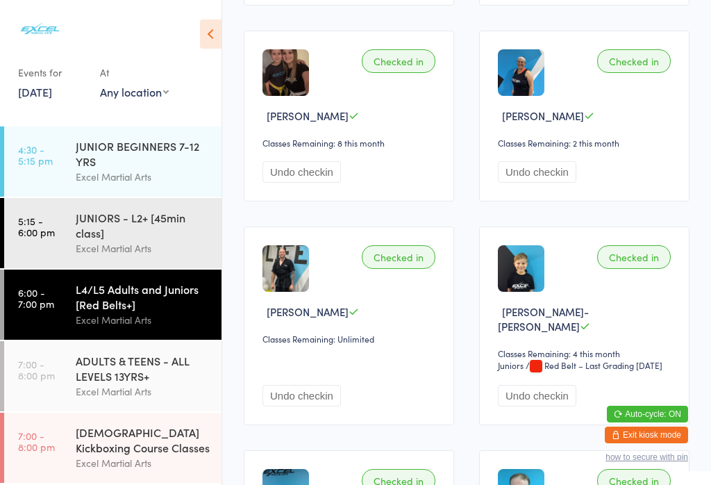
click at [94, 304] on div "L4/L5 Adults and Juniors [Red Belts+]" at bounding box center [143, 296] width 134 height 31
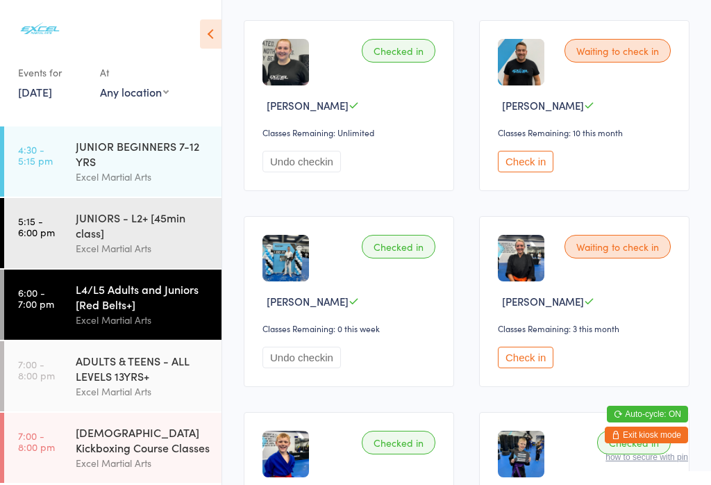
scroll to position [3174, 0]
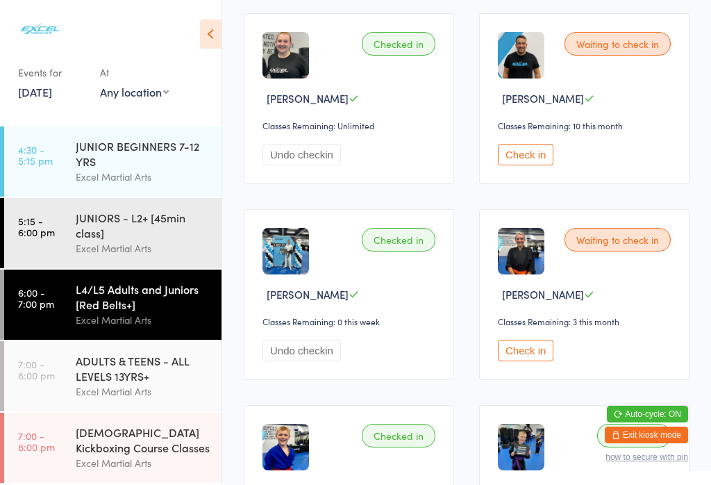
click at [515, 165] on button "Check in" at bounding box center [526, 155] width 56 height 22
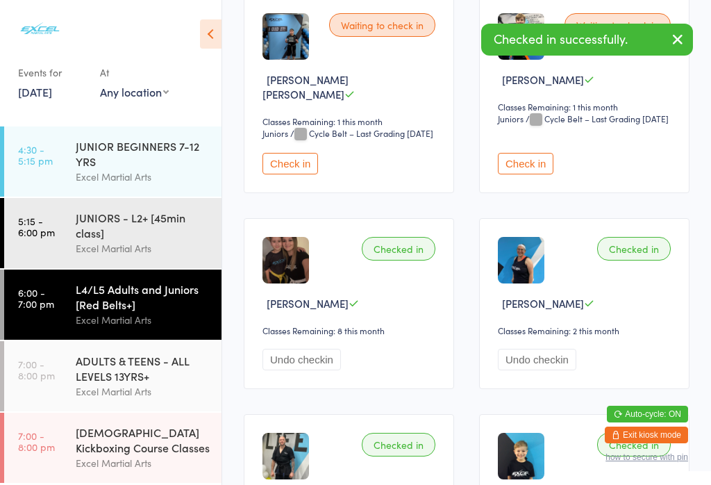
scroll to position [1935, 0]
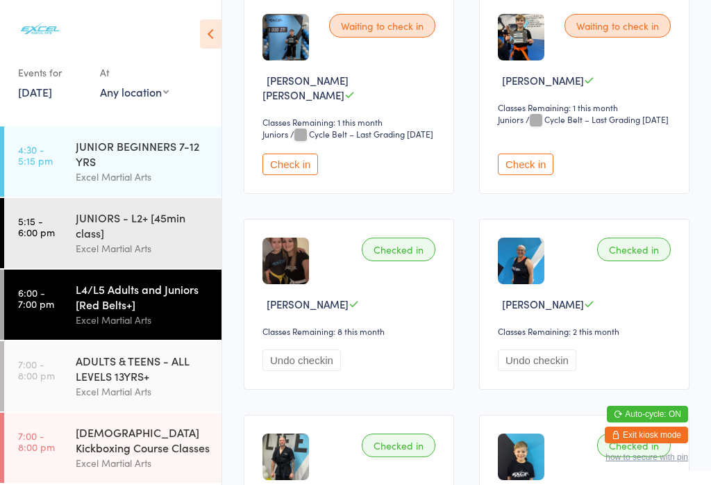
click at [280, 175] on button "Check in" at bounding box center [291, 165] width 56 height 22
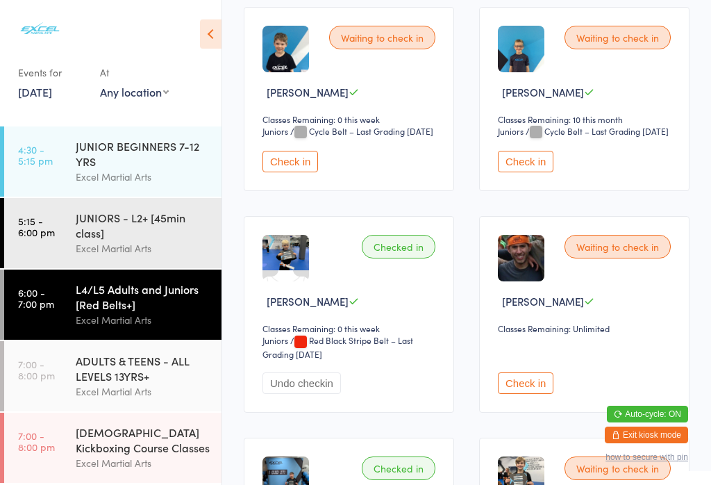
scroll to position [1490, 0]
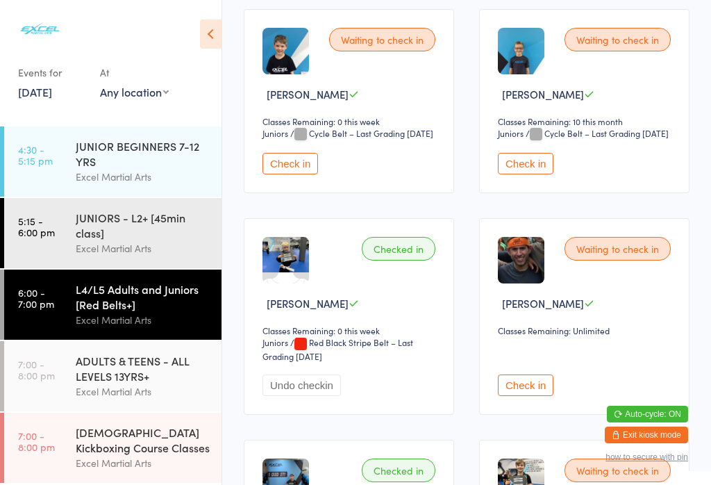
click at [289, 174] on button "Check in" at bounding box center [291, 164] width 56 height 22
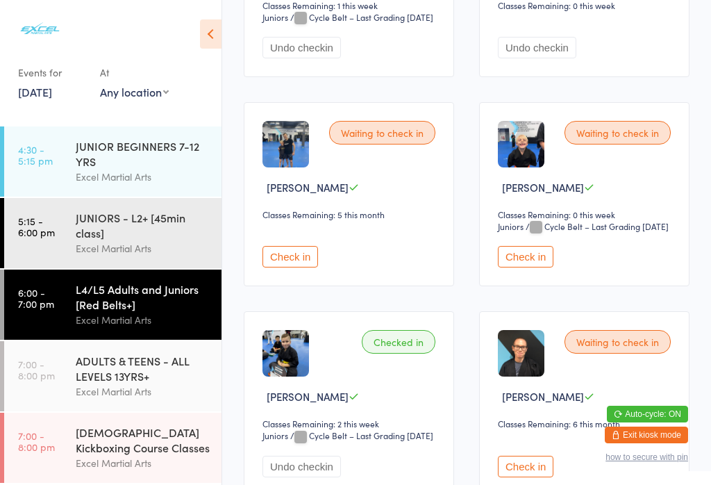
scroll to position [352, 0]
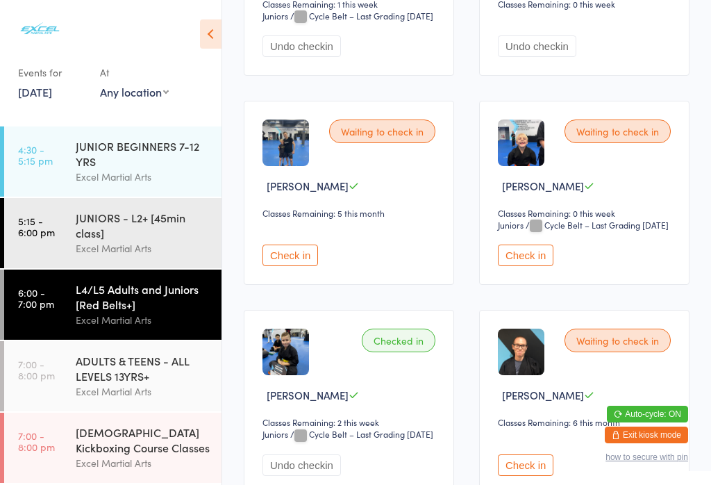
click at [282, 266] on button "Check in" at bounding box center [291, 256] width 56 height 22
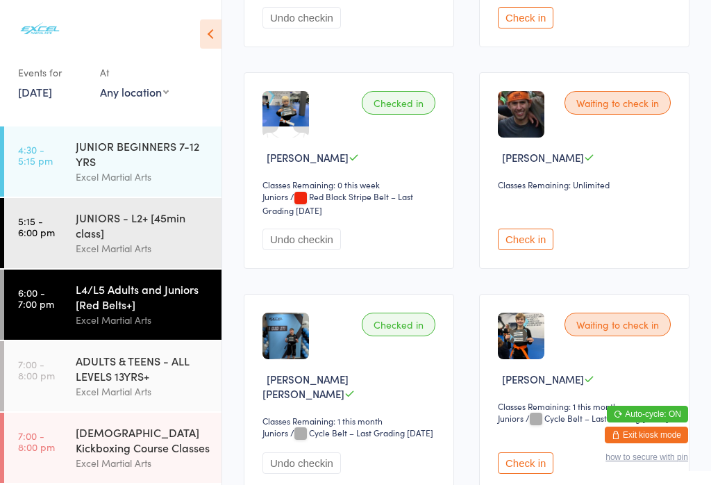
scroll to position [1646, 0]
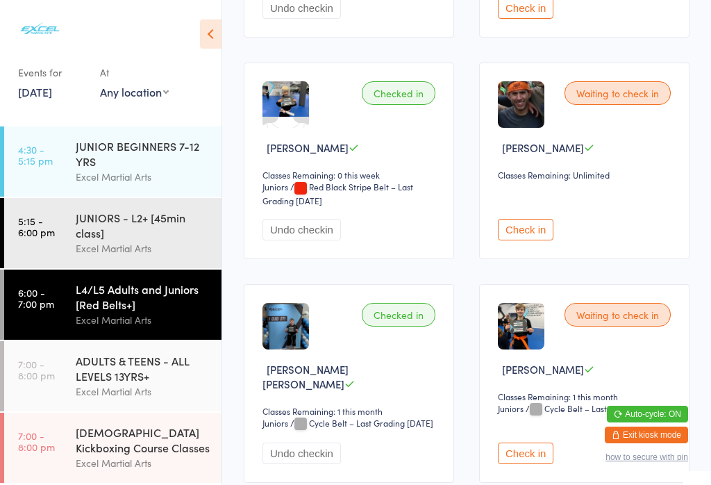
click at [532, 240] on button "Check in" at bounding box center [526, 230] width 56 height 22
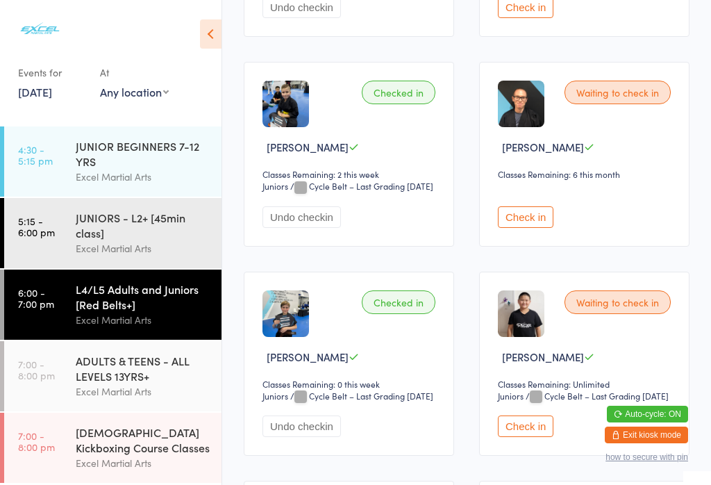
scroll to position [598, 0]
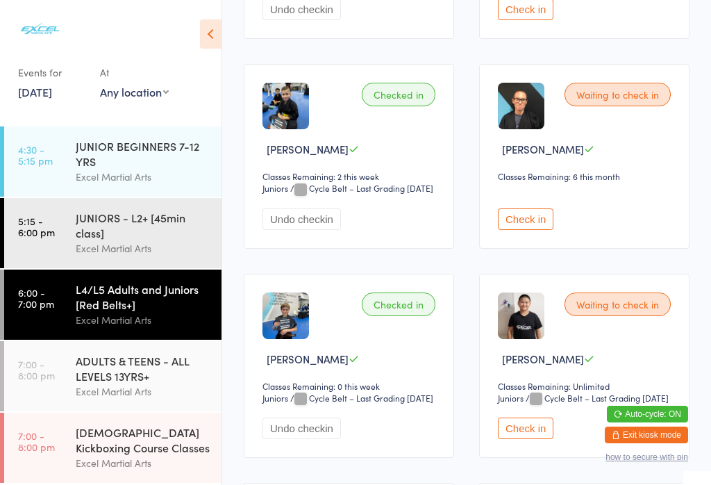
click at [528, 230] on button "Check in" at bounding box center [526, 219] width 56 height 22
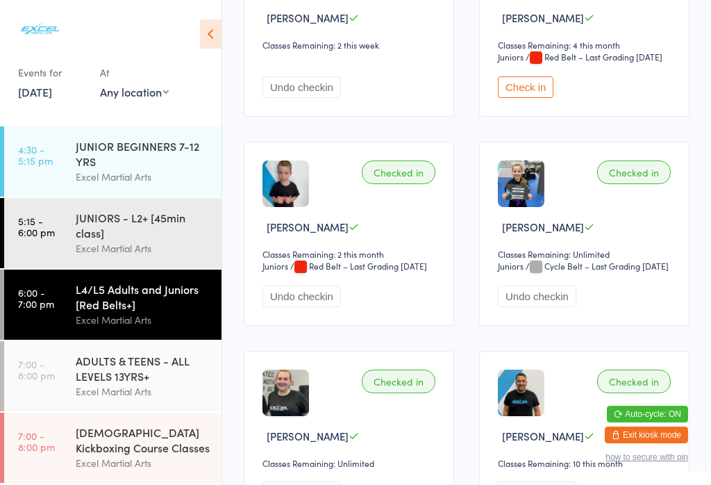
scroll to position [2835, 0]
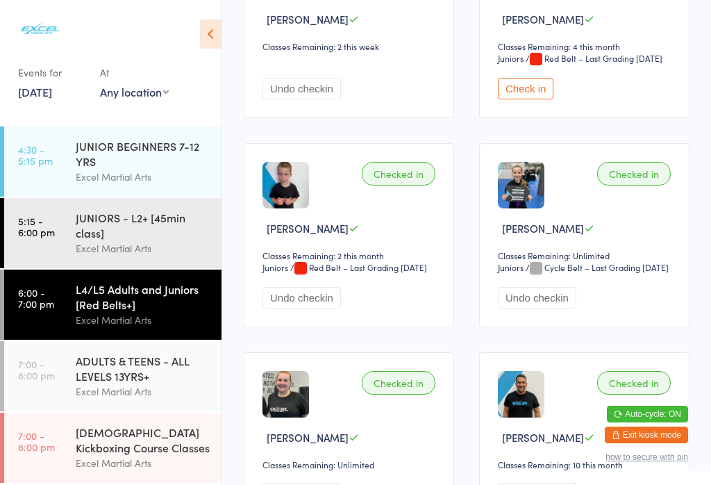
click at [535, 99] on button "Check in" at bounding box center [526, 89] width 56 height 22
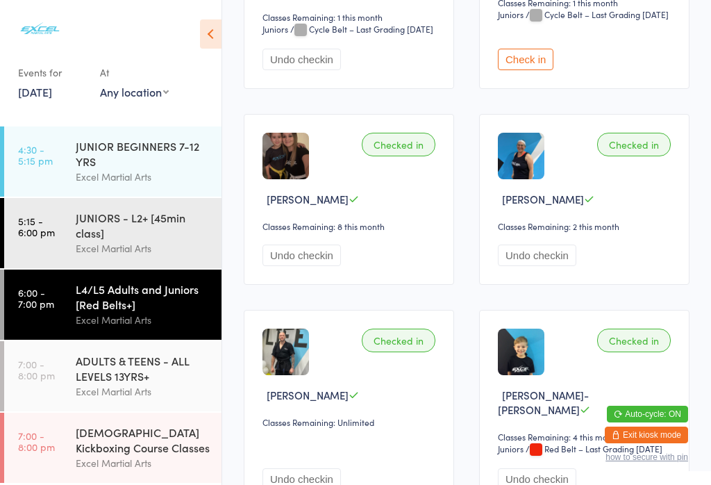
scroll to position [1958, 0]
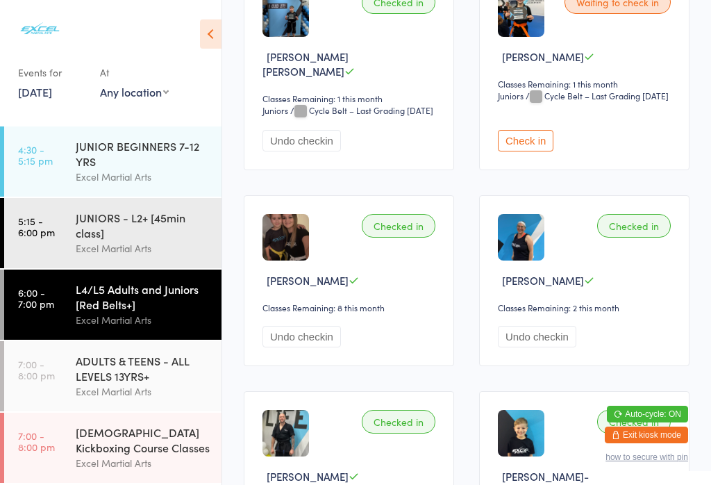
click at [523, 151] on button "Check in" at bounding box center [526, 141] width 56 height 22
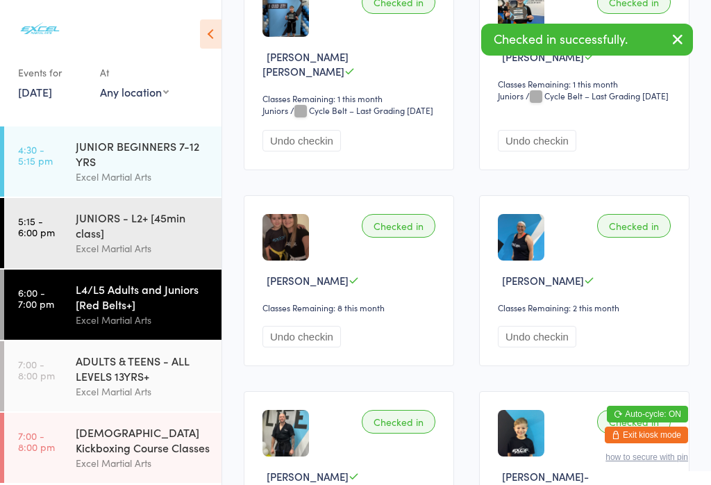
click at [131, 381] on div "ADULTS & TEENS - ALL LEVELS 13YRS+" at bounding box center [143, 368] width 134 height 31
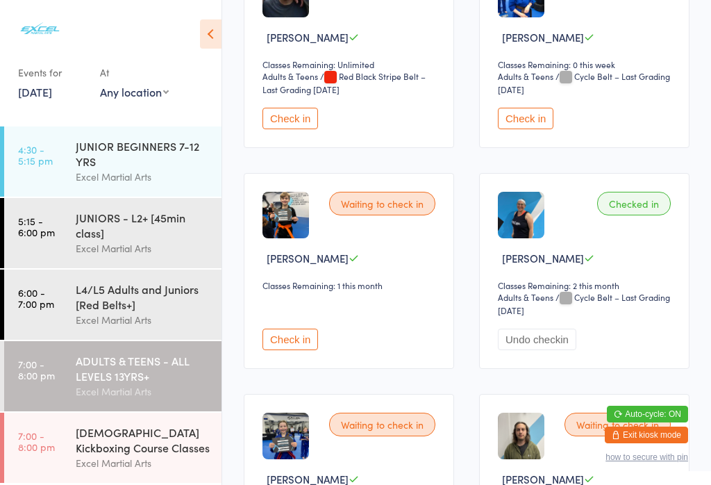
scroll to position [1398, 0]
click at [292, 349] on button "Check in" at bounding box center [291, 339] width 56 height 22
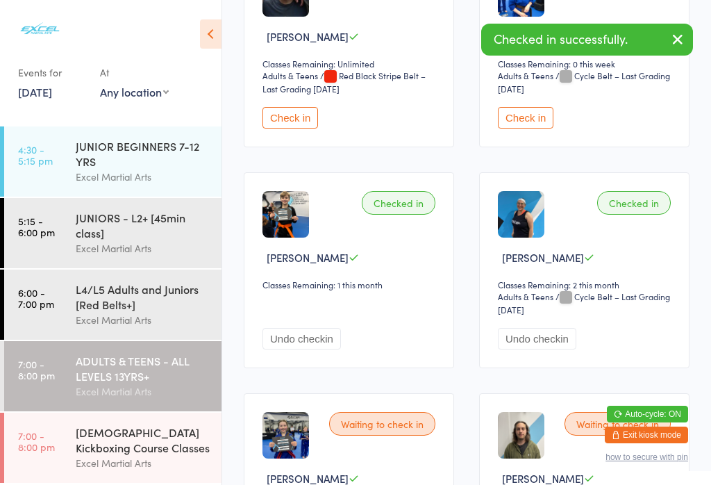
click at [151, 308] on div "L4/L5 Adults and Juniors [Red Belts+]" at bounding box center [143, 296] width 134 height 31
